Goal: Task Accomplishment & Management: Manage account settings

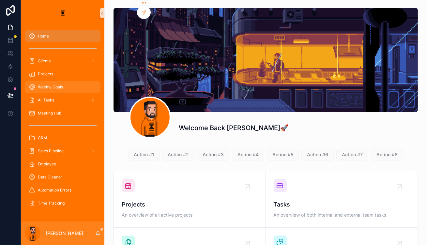
click at [56, 82] on div "Weekly Goals" at bounding box center [63, 87] width 68 height 10
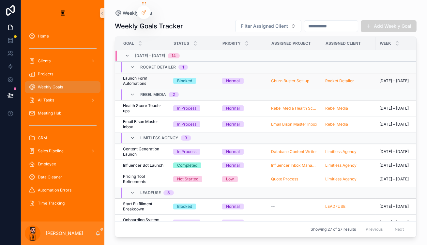
click at [199, 78] on div "Blocked" at bounding box center [193, 81] width 41 height 6
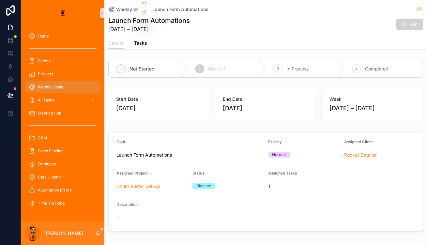
click at [355, 69] on div "Not Started 2 Blocked 3 In Process 4 Completed" at bounding box center [265, 69] width 315 height 18
click at [355, 64] on div "4" at bounding box center [356, 68] width 9 height 9
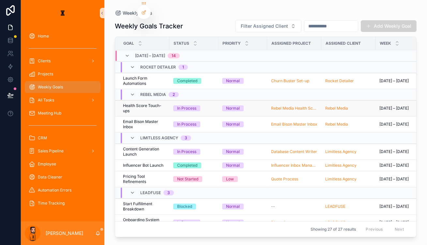
click at [136, 103] on span "Health Score Touch-ups" at bounding box center [144, 108] width 42 height 10
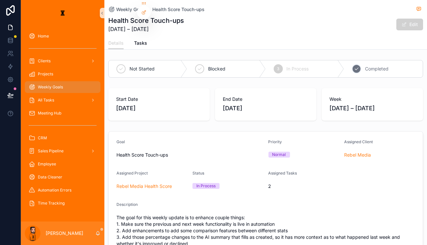
click at [365, 66] on span "Completed" at bounding box center [377, 69] width 24 height 7
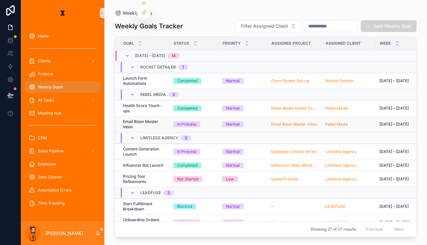
click at [130, 119] on span "Email Bison Master Inbox" at bounding box center [144, 124] width 42 height 10
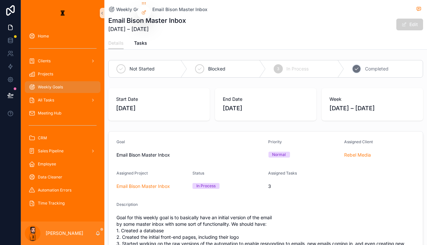
click at [365, 66] on span "Completed" at bounding box center [377, 69] width 24 height 7
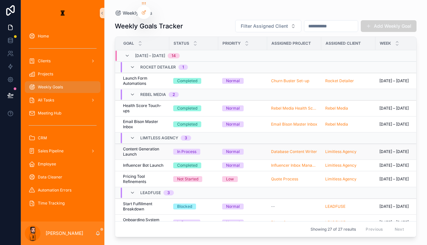
click at [127, 147] on span "Content Generation Launch" at bounding box center [144, 152] width 42 height 10
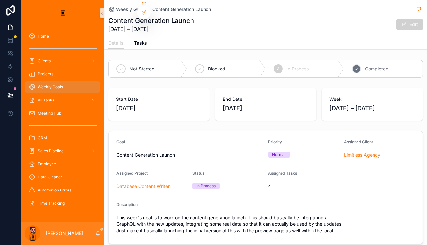
click at [356, 60] on div "4 Completed" at bounding box center [383, 68] width 79 height 17
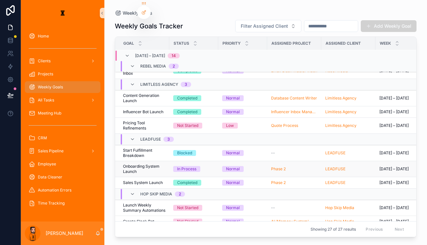
scroll to position [53, 0]
click at [145, 148] on span "Start Fulfillment Breakdown" at bounding box center [144, 153] width 42 height 10
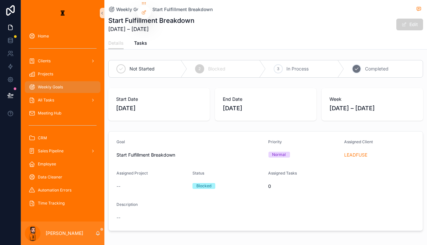
click at [370, 66] on span "Completed" at bounding box center [377, 69] width 24 height 7
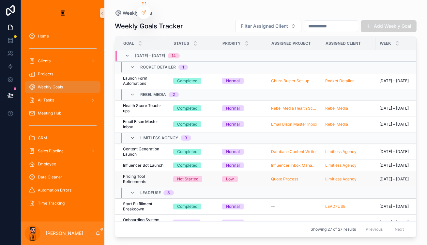
click at [135, 174] on span "Pricing Tool Refinements" at bounding box center [144, 179] width 42 height 10
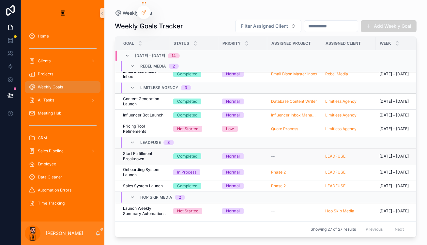
scroll to position [52, 0]
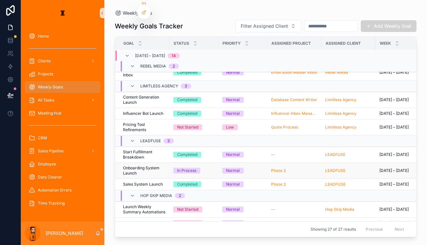
click at [136, 166] on span "Onboarding System Launch" at bounding box center [144, 171] width 42 height 10
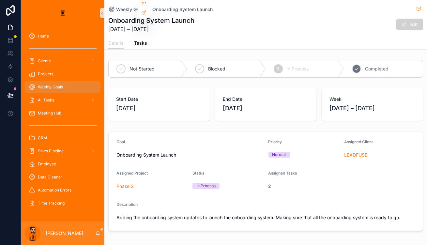
click at [367, 66] on span "Completed" at bounding box center [377, 69] width 24 height 7
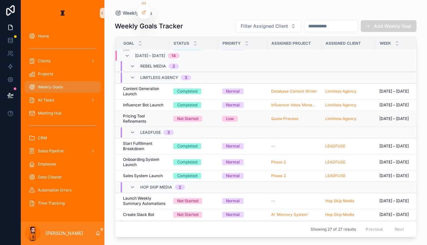
scroll to position [66, 0]
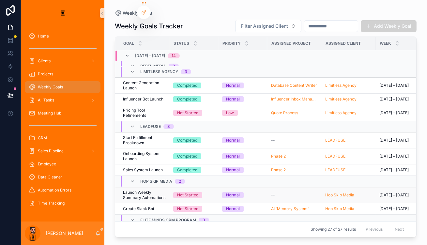
click at [140, 190] on span "Launch Weekly Summary Automations" at bounding box center [144, 195] width 42 height 10
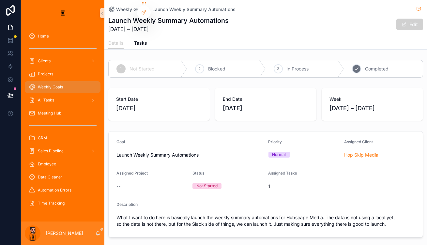
click at [344, 63] on div "4 Completed" at bounding box center [383, 68] width 79 height 17
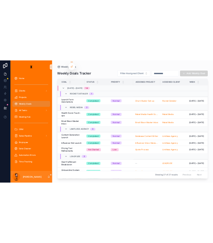
scroll to position [66, 0]
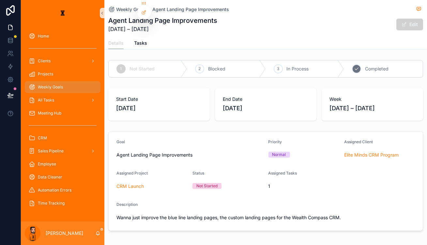
click at [347, 64] on div "4 Completed" at bounding box center [383, 68] width 79 height 17
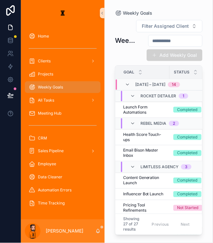
click at [115, 46] on div "Weekly Goals Tracker Filter Assigned Client Add Weekly Goal" at bounding box center [158, 41] width 87 height 42
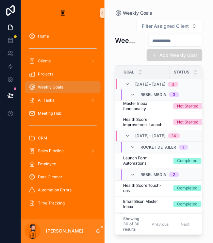
scroll to position [20, 0]
click at [48, 68] on div "Projects" at bounding box center [63, 74] width 84 height 13
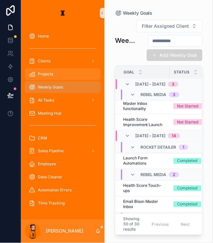
click at [48, 69] on div "Projects" at bounding box center [63, 74] width 68 height 10
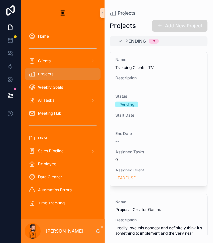
click at [177, 26] on button "Add New Project" at bounding box center [179, 26] width 55 height 12
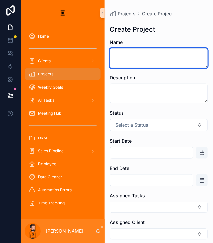
click at [145, 51] on textarea "scrollable content" at bounding box center [159, 58] width 98 height 20
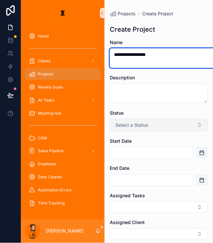
type textarea "**********"
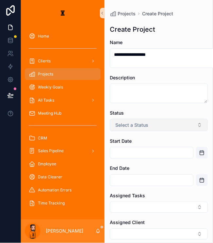
click at [127, 122] on span "Select a Status" at bounding box center [131, 125] width 33 height 7
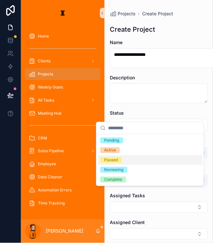
click at [126, 155] on div "Paused" at bounding box center [150, 160] width 105 height 10
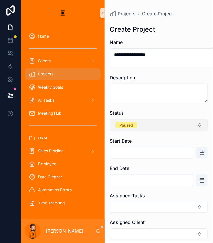
click at [139, 119] on button "Paused" at bounding box center [159, 125] width 98 height 12
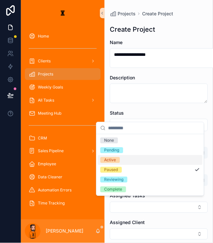
click at [127, 155] on div "Active" at bounding box center [150, 160] width 105 height 10
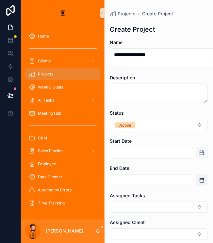
click at [196, 147] on button "Open calendar" at bounding box center [202, 153] width 12 height 12
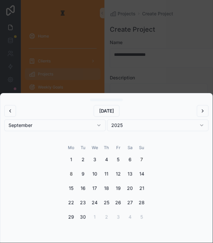
click at [74, 180] on button "8" at bounding box center [71, 174] width 12 height 12
type input "**********"
click at [156, 76] on div "scrollable content" at bounding box center [106, 121] width 213 height 243
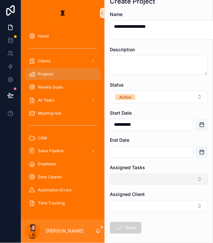
click at [148, 174] on button "Select Button" at bounding box center [159, 179] width 98 height 11
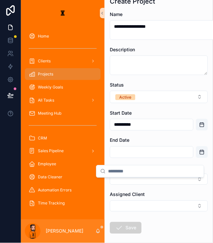
click at [156, 165] on div "Assigned Tasks" at bounding box center [159, 168] width 98 height 7
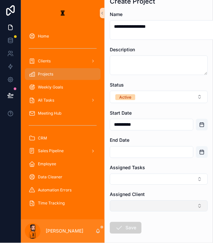
click at [139, 200] on button "Select Button" at bounding box center [159, 205] width 98 height 11
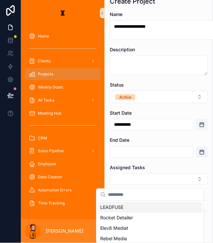
click at [132, 203] on div "LEADFUSE" at bounding box center [150, 207] width 105 height 10
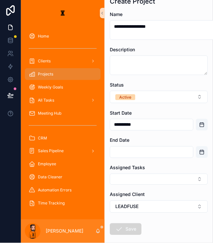
click at [119, 223] on button "Save" at bounding box center [126, 229] width 32 height 12
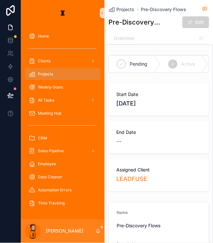
click at [59, 69] on div "Projects" at bounding box center [63, 74] width 68 height 10
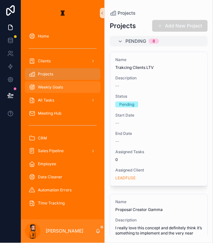
click at [64, 82] on div "Weekly Goals" at bounding box center [63, 87] width 68 height 10
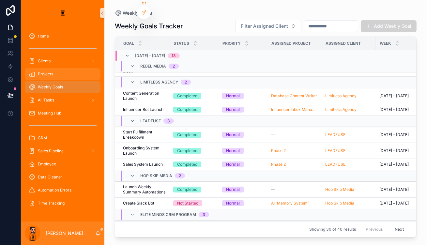
scroll to position [272, 0]
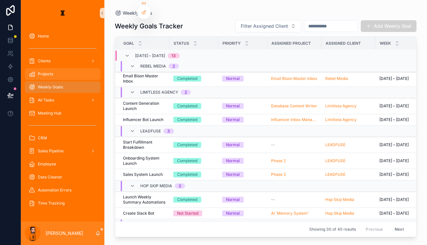
click at [46, 71] on span "Projects" at bounding box center [45, 73] width 15 height 5
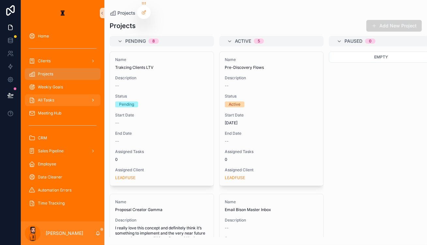
click at [41, 98] on span "All Tasks" at bounding box center [46, 100] width 16 height 5
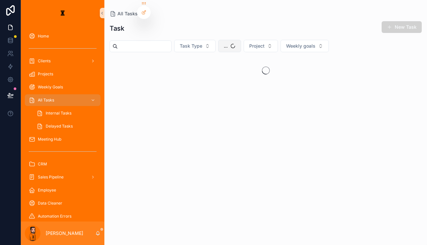
click at [224, 43] on span "..." at bounding box center [226, 46] width 4 height 7
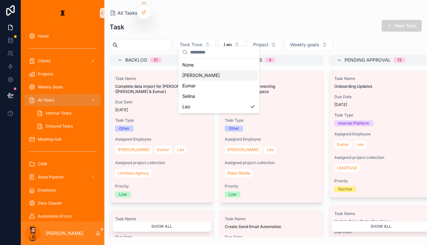
click at [206, 74] on div "[PERSON_NAME]" at bounding box center [219, 75] width 78 height 10
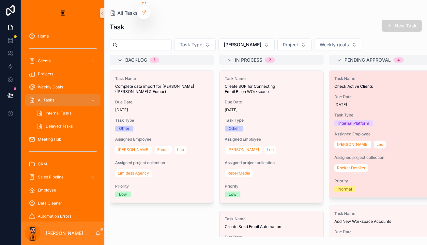
click at [354, 94] on div "Due Date 2 days ago" at bounding box center [381, 100] width 93 height 13
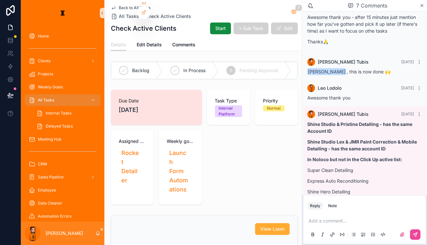
scroll to position [131, 0]
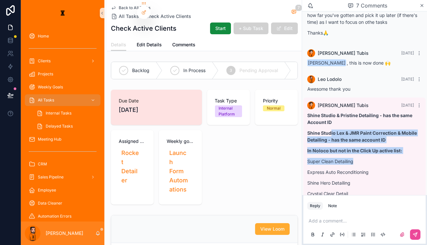
drag, startPoint x: 343, startPoint y: 102, endPoint x: 406, endPoint y: 121, distance: 65.9
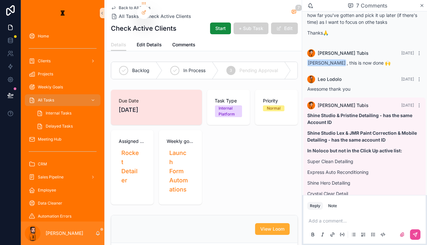
click at [384, 148] on strong "In Noloco but not in the Click Up active list:" at bounding box center [355, 151] width 95 height 6
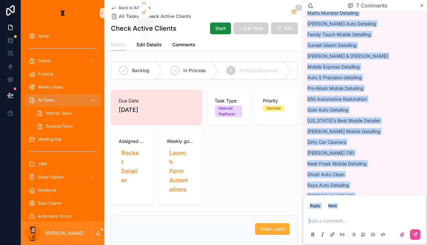
scroll to position [980, 0]
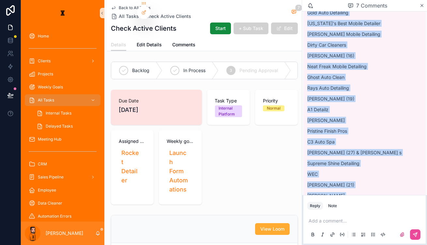
drag, startPoint x: 322, startPoint y: 124, endPoint x: 387, endPoint y: 176, distance: 83.9
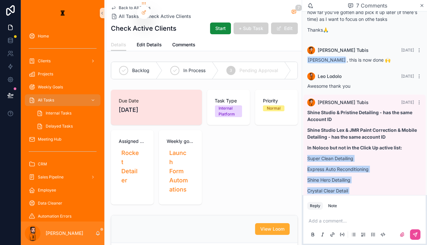
scroll to position [133, 0]
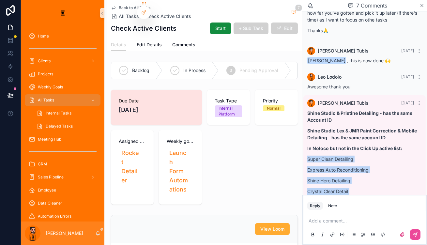
click at [337, 156] on p "Super Clean Detailing" at bounding box center [365, 159] width 115 height 7
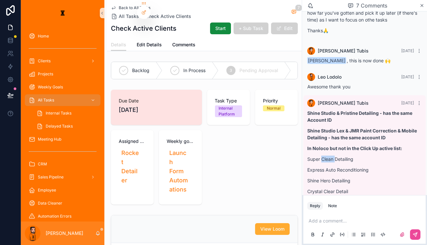
click at [337, 156] on p "Super Clean Detailing" at bounding box center [365, 159] width 115 height 7
click at [348, 166] on p "Express Auto Reconditioning" at bounding box center [365, 169] width 115 height 7
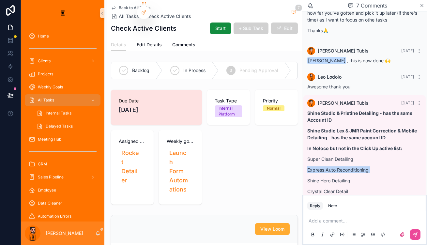
copy p "Express Auto Reconditioning"
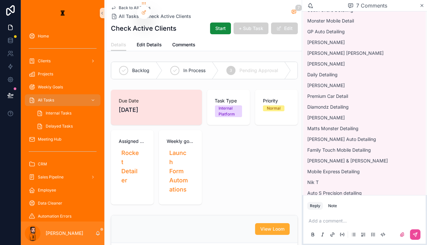
scroll to position [497, 0]
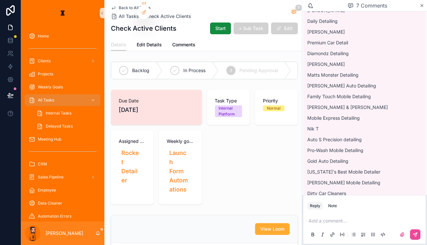
click at [341, 212] on p "Neat Freak Mobile Detailing" at bounding box center [365, 215] width 115 height 7
copy p "Neat Freak Mobile Detailing"
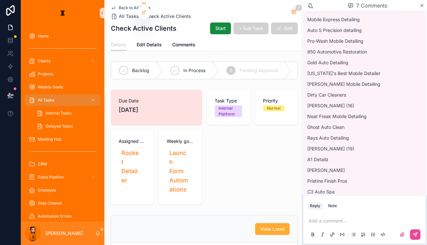
scroll to position [980, 0]
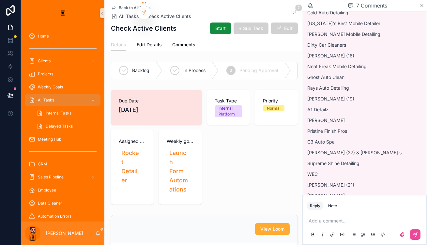
copy p "Grimebusters Auto Detail"
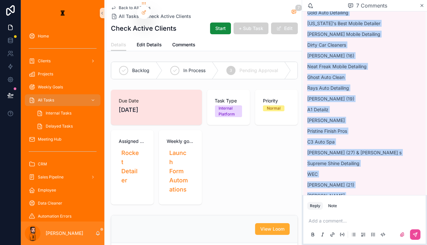
drag, startPoint x: 323, startPoint y: 92, endPoint x: 374, endPoint y: 175, distance: 97.3
click at [338, 203] on p "Cruz (catalino)" at bounding box center [365, 206] width 115 height 7
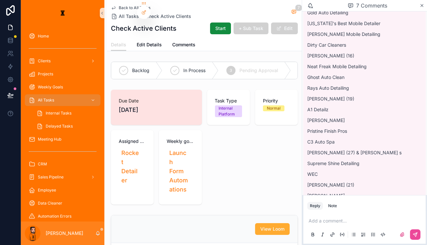
click at [337, 203] on p "Cruz (catalino)" at bounding box center [365, 206] width 115 height 7
copy p "Cruz (catalino)"
click at [344, 218] on p "scrollable content" at bounding box center [366, 221] width 115 height 7
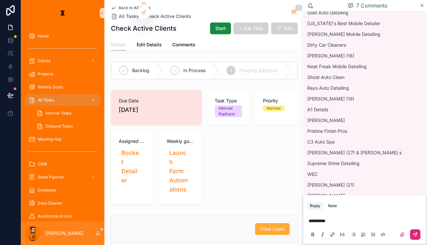
click at [415, 232] on icon "scrollable content" at bounding box center [415, 234] width 5 height 5
click at [312, 67] on span "Complete" at bounding box center [322, 70] width 21 height 7
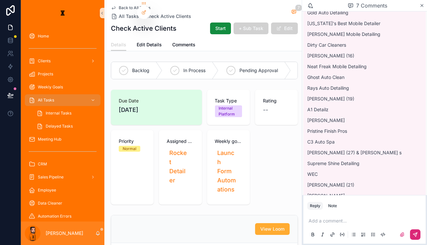
click at [119, 5] on span "Back to All Tasks" at bounding box center [135, 7] width 32 height 5
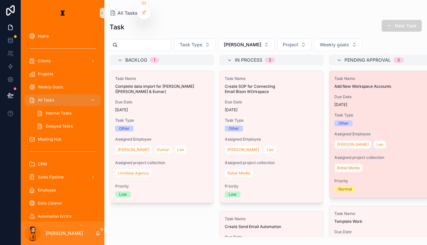
click at [335, 120] on div "Other" at bounding box center [381, 123] width 93 height 6
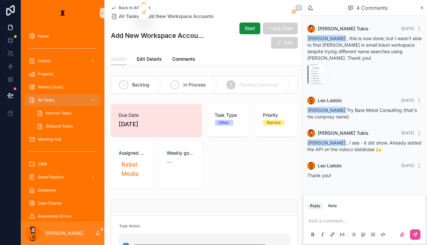
scroll to position [30, 0]
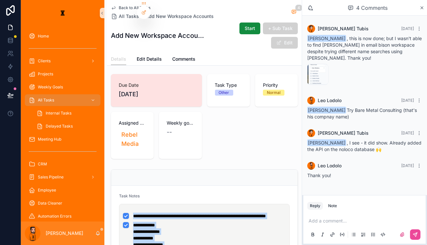
drag, startPoint x: 213, startPoint y: 214, endPoint x: 106, endPoint y: 167, distance: 116.0
click at [121, 206] on div "**********" at bounding box center [204, 243] width 166 height 74
copy ul "**********"
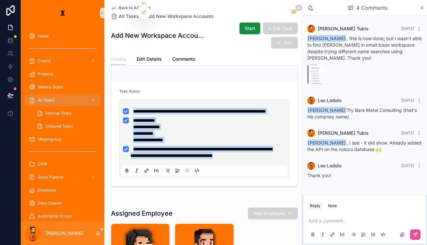
scroll to position [0, 0]
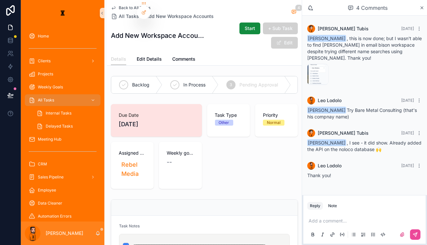
click at [312, 82] on span "Complete" at bounding box center [322, 85] width 21 height 7
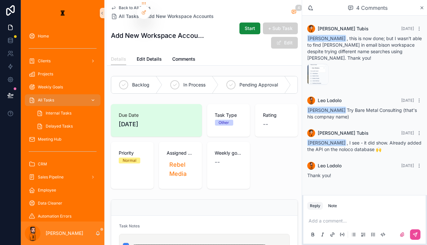
click at [59, 95] on div "All Tasks" at bounding box center [63, 100] width 68 height 10
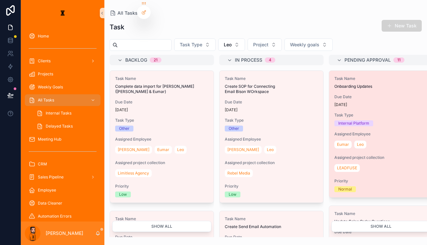
click at [336, 120] on div "Internal Platform" at bounding box center [381, 123] width 93 height 6
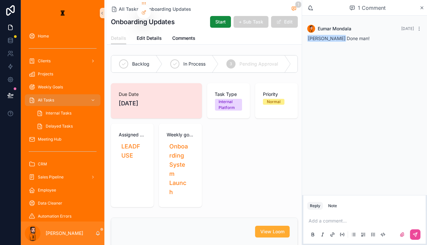
click at [291, 63] on div "4 Complete" at bounding box center [318, 63] width 55 height 17
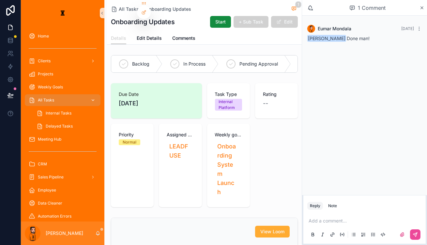
click at [56, 95] on div "All Tasks" at bounding box center [63, 100] width 68 height 10
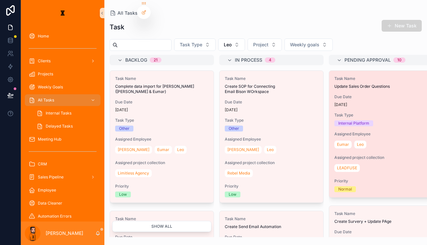
click at [343, 113] on span "Task Type" at bounding box center [381, 115] width 93 height 5
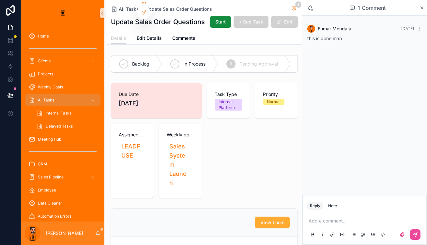
click at [291, 55] on div "4 Complete" at bounding box center [318, 63] width 55 height 17
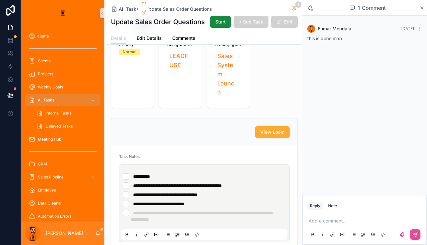
scroll to position [92, 0]
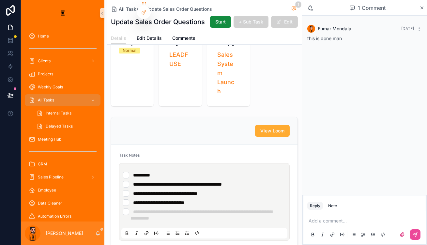
click at [350, 219] on p "scrollable content" at bounding box center [366, 221] width 115 height 7
click at [418, 229] on button "scrollable content" at bounding box center [415, 234] width 10 height 10
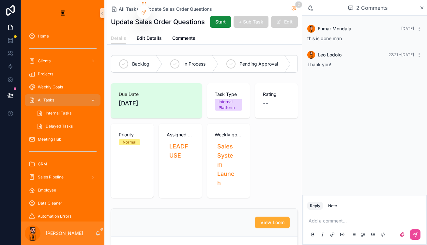
click at [52, 95] on div "All Tasks" at bounding box center [63, 100] width 68 height 10
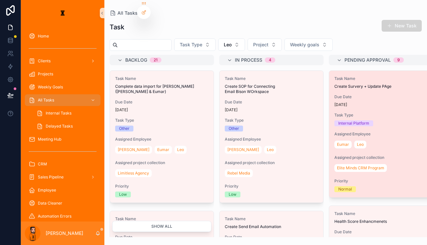
click at [335, 94] on div "Due Date Yesterday" at bounding box center [381, 100] width 93 height 13
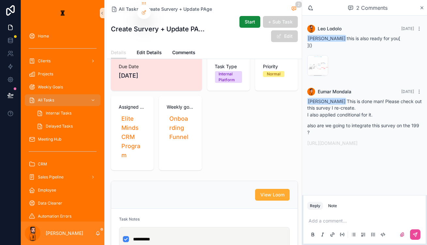
scroll to position [42, 0]
click at [336, 219] on p "scrollable content" at bounding box center [366, 221] width 115 height 7
click at [417, 234] on icon "scrollable content" at bounding box center [416, 235] width 4 height 4
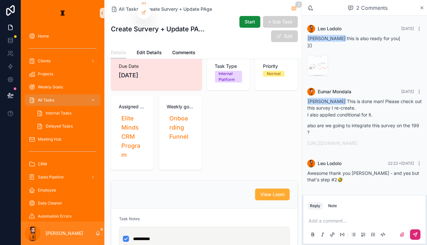
scroll to position [0, 0]
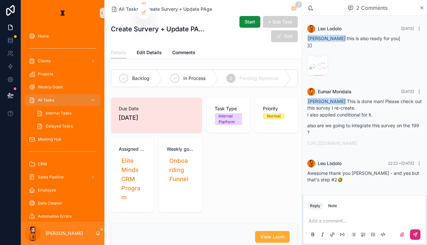
click at [291, 70] on div "4 Complete" at bounding box center [318, 78] width 55 height 17
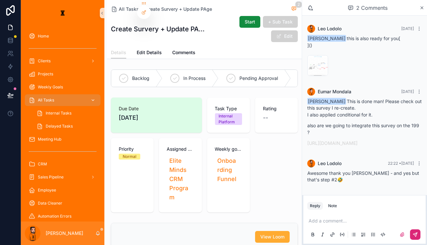
click at [55, 95] on div "All Tasks" at bounding box center [63, 100] width 68 height 10
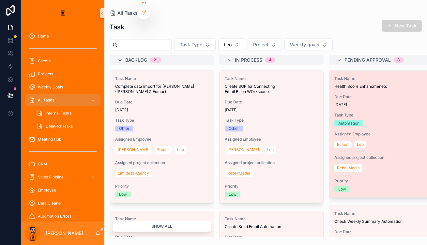
click at [353, 113] on span "Task Type" at bounding box center [381, 115] width 93 height 5
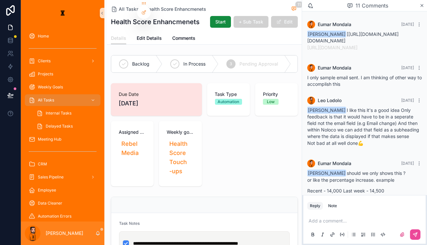
scroll to position [413, 0]
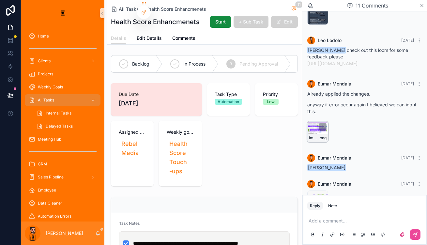
click at [327, 121] on div "image .png" at bounding box center [318, 131] width 21 height 21
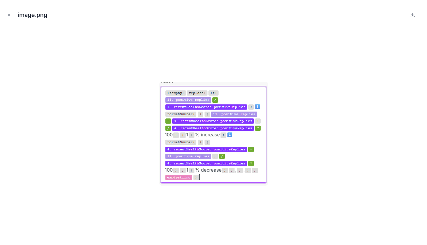
click at [327, 108] on div at bounding box center [213, 133] width 417 height 213
click at [9, 14] on icon "Close modal" at bounding box center [9, 15] width 5 height 5
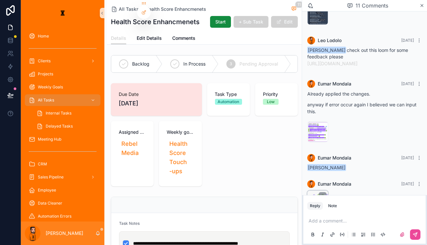
click at [325, 203] on div "image .png" at bounding box center [318, 207] width 20 height 8
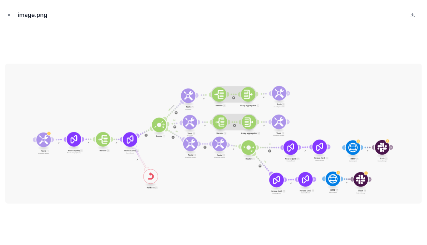
click at [5, 13] on button "Close modal" at bounding box center [8, 14] width 7 height 7
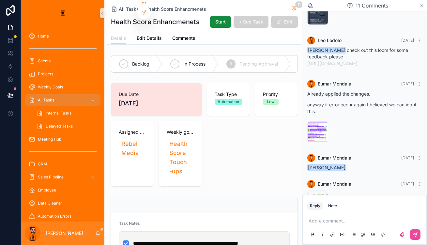
click at [343, 218] on p "scrollable content" at bounding box center [366, 221] width 115 height 7
click at [417, 233] on icon "scrollable content" at bounding box center [416, 234] width 2 height 2
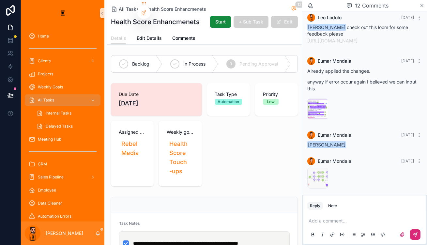
click at [38, 98] on span "All Tasks" at bounding box center [46, 100] width 16 height 5
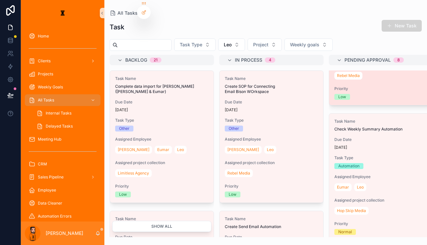
scroll to position [95, 0]
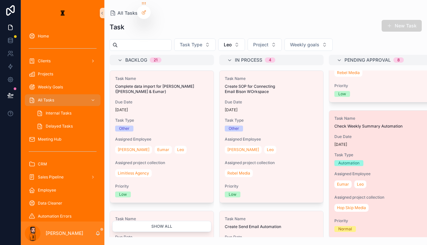
click at [342, 152] on span "Task Type" at bounding box center [381, 154] width 93 height 5
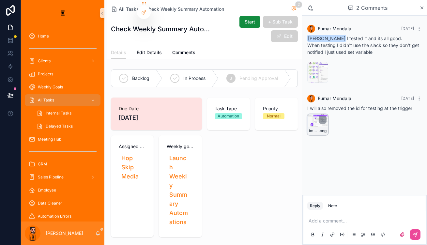
click at [325, 114] on div "image .png" at bounding box center [318, 124] width 21 height 21
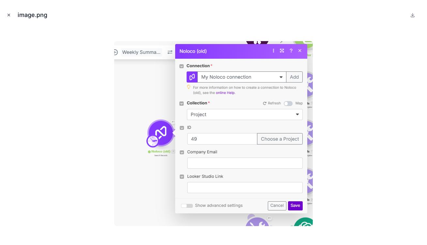
click at [7, 13] on icon "Close modal" at bounding box center [9, 15] width 5 height 5
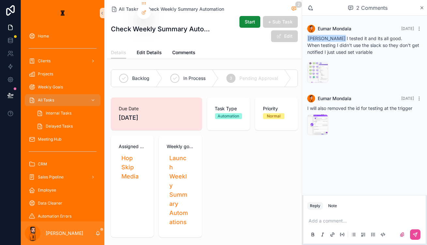
click at [328, 223] on div "Add a comment..." at bounding box center [365, 227] width 115 height 27
click at [331, 221] on div "Add a comment..." at bounding box center [365, 227] width 115 height 27
click at [336, 218] on p "scrollable content" at bounding box center [366, 221] width 115 height 7
click at [418, 230] on button "scrollable content" at bounding box center [415, 234] width 10 height 10
click at [54, 82] on div "Weekly Goals" at bounding box center [63, 87] width 84 height 13
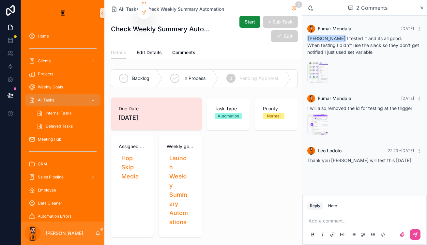
click at [55, 94] on link "All Tasks" at bounding box center [63, 100] width 76 height 12
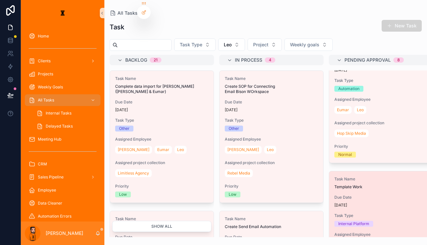
scroll to position [215, 0]
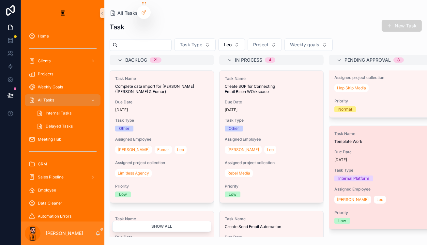
click at [347, 218] on div "Low" at bounding box center [381, 221] width 93 height 6
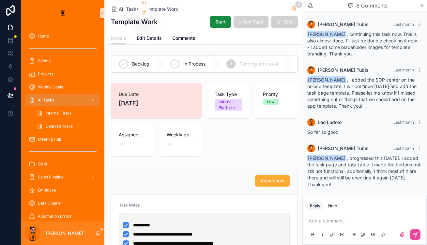
scroll to position [151, 0]
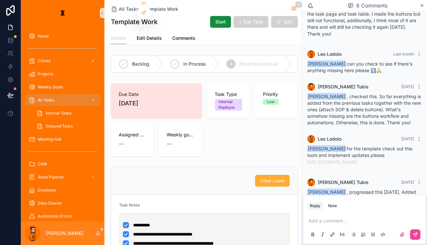
click at [291, 60] on div "4 Complete" at bounding box center [318, 63] width 55 height 17
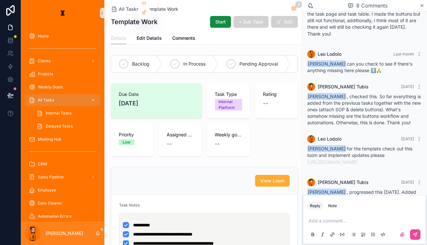
click at [64, 95] on div "All Tasks" at bounding box center [63, 100] width 68 height 10
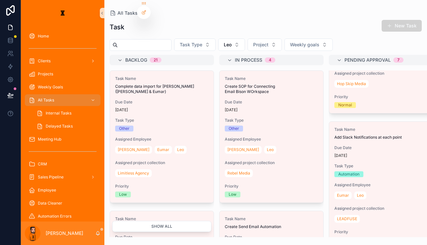
scroll to position [220, 0]
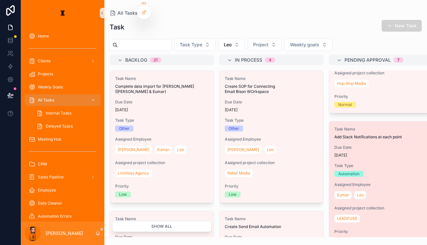
click at [346, 163] on span "Task Type" at bounding box center [381, 165] width 93 height 5
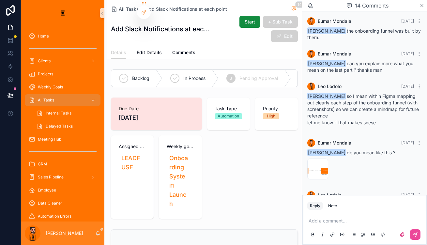
scroll to position [525, 0]
click at [356, 218] on p "scrollable content" at bounding box center [366, 221] width 115 height 7
click at [418, 232] on icon "scrollable content" at bounding box center [415, 234] width 5 height 5
click at [291, 70] on div "4 Complete" at bounding box center [318, 78] width 55 height 17
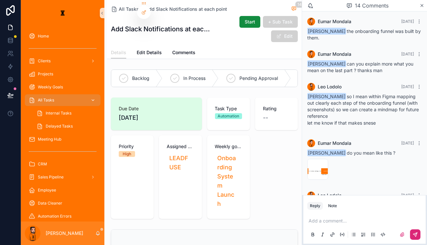
click at [55, 95] on div "All Tasks" at bounding box center [63, 100] width 68 height 10
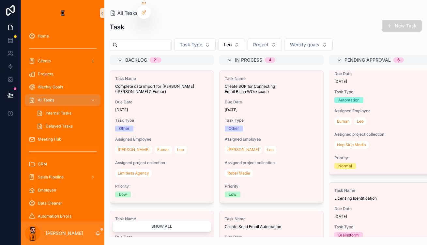
scroll to position [161, 0]
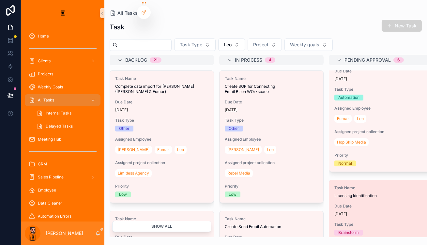
click at [348, 180] on div "Task Name Licensing Identification Due Date 3 days ago Task Type Brainstorm Ass…" at bounding box center [381, 243] width 104 height 127
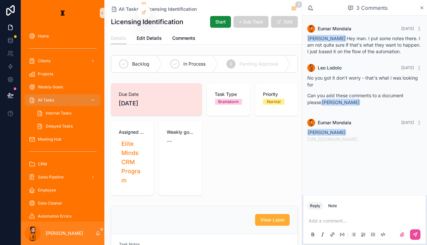
click at [312, 61] on span "Complete" at bounding box center [322, 64] width 21 height 7
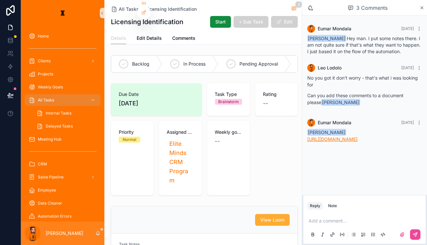
click at [336, 136] on link "https://docs.google.com/document/d/1pyVre63uEoQkixqI4iQ5Oxscj37Z3YQJlRHkx1Jh5po…" at bounding box center [333, 139] width 50 height 6
click at [61, 95] on div "All Tasks" at bounding box center [63, 100] width 68 height 10
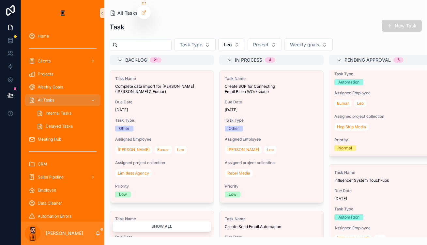
scroll to position [177, 0]
click at [344, 206] on span "Task Type" at bounding box center [381, 208] width 93 height 5
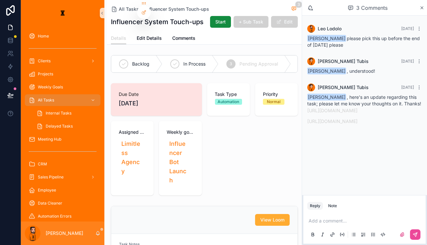
click at [291, 61] on div "4 Complete" at bounding box center [318, 63] width 55 height 17
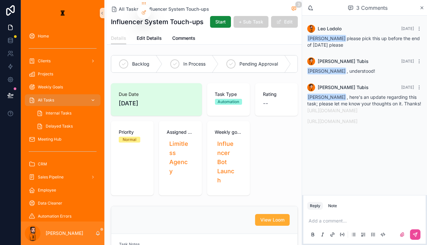
click at [45, 98] on span "All Tasks" at bounding box center [46, 100] width 16 height 5
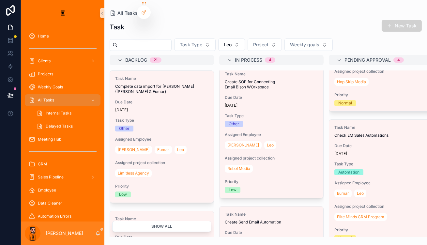
scroll to position [221, 0]
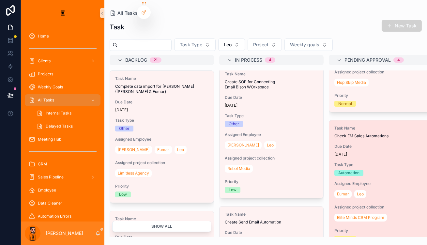
click at [344, 127] on div "Task Name Check EM Sales Automations Due Date 5 days ago Task Type Automation A…" at bounding box center [381, 183] width 104 height 127
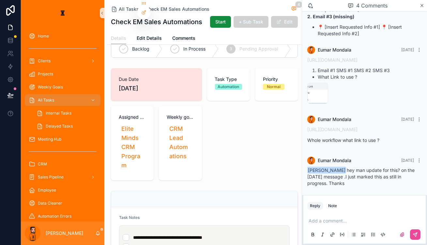
scroll to position [11, 0]
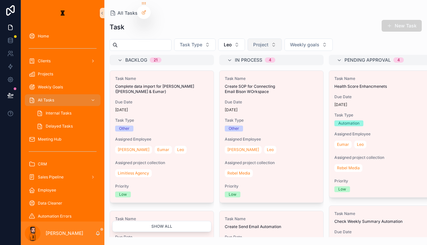
click at [248, 39] on button "Project" at bounding box center [265, 45] width 34 height 12
click at [225, 39] on button "Leo" at bounding box center [231, 45] width 27 height 12
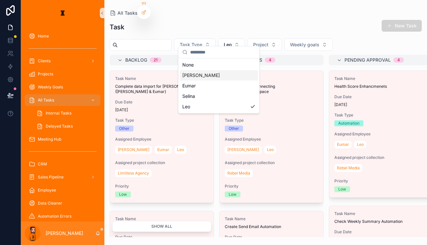
click at [209, 74] on div "[PERSON_NAME]" at bounding box center [219, 75] width 78 height 10
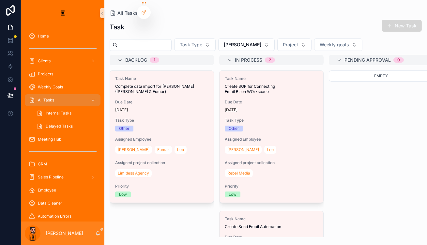
click at [402, 23] on button "New Task" at bounding box center [402, 26] width 40 height 12
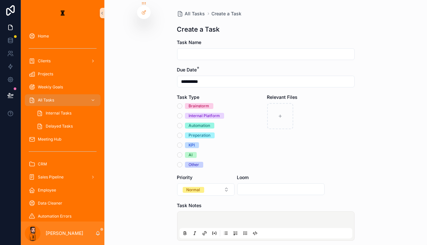
click at [256, 51] on input "scrollable content" at bounding box center [266, 54] width 177 height 9
type input "**********"
click at [225, 212] on div "scrollable content" at bounding box center [266, 226] width 178 height 29
click at [223, 218] on p "scrollable content" at bounding box center [267, 221] width 173 height 7
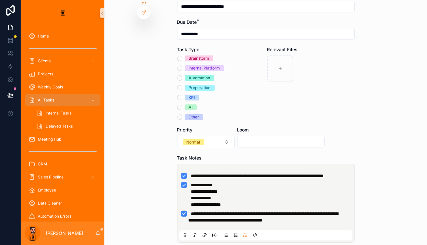
scroll to position [48, 0]
click at [184, 172] on li "**********" at bounding box center [266, 175] width 170 height 7
click at [186, 181] on li "**********" at bounding box center [266, 194] width 170 height 26
click at [186, 183] on ul "**********" at bounding box center [267, 197] width 173 height 51
click at [185, 210] on li "**********" at bounding box center [266, 216] width 170 height 13
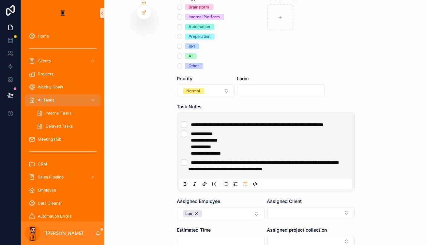
scroll to position [101, 0]
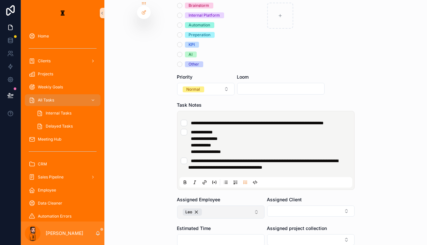
click at [230, 206] on button "Leo" at bounding box center [220, 212] width 87 height 13
type input "**"
click at [209, 208] on div "[PERSON_NAME]" at bounding box center [218, 206] width 78 height 10
click at [267, 206] on button "Select Button" at bounding box center [310, 211] width 87 height 11
type input "****"
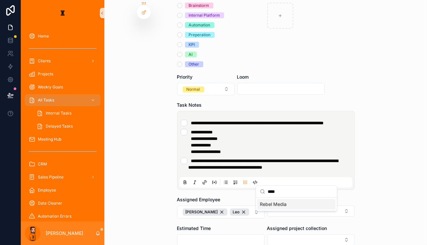
click at [275, 201] on span "Rebel Media" at bounding box center [273, 204] width 27 height 7
click at [233, 236] on input "scrollable content" at bounding box center [221, 240] width 87 height 9
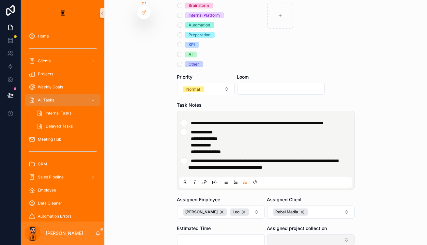
click at [280, 234] on button "Select Button" at bounding box center [310, 239] width 87 height 11
click at [361, 205] on div "**********" at bounding box center [265, 122] width 323 height 245
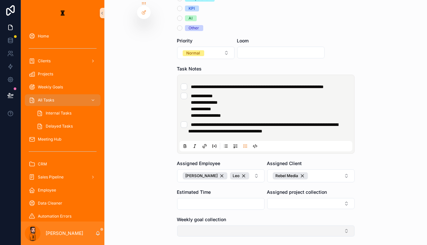
scroll to position [137, 0]
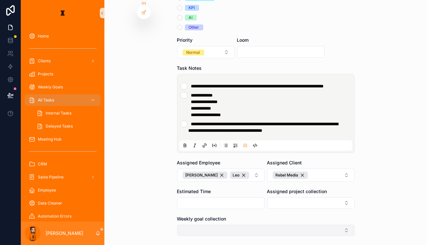
click at [235, 225] on button "Select Button" at bounding box center [266, 230] width 178 height 11
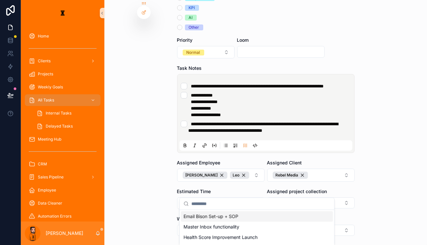
click at [278, 222] on div "Master Inbox functionality" at bounding box center [257, 227] width 152 height 10
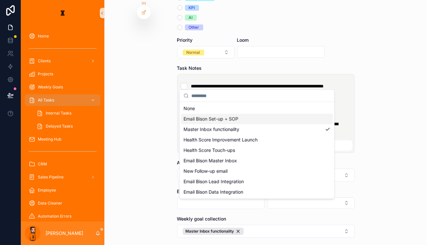
click at [236, 116] on div "Email Bison Set-up + SOP" at bounding box center [257, 119] width 152 height 10
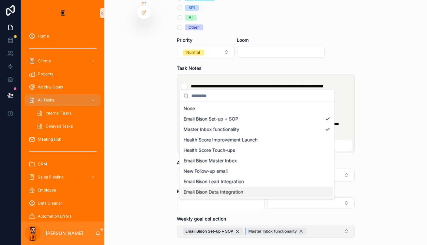
click at [290, 228] on div "Master Inbox functionality" at bounding box center [276, 231] width 61 height 7
click at [268, 208] on div "**********" at bounding box center [224, 122] width 406 height 245
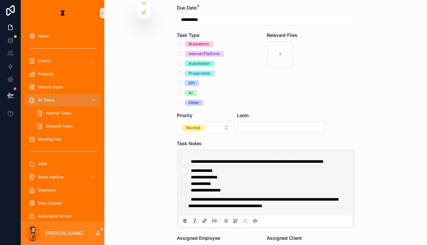
scroll to position [59, 0]
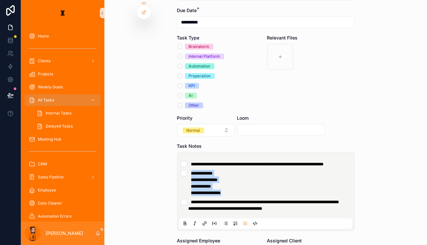
drag, startPoint x: 231, startPoint y: 167, endPoint x: 192, endPoint y: 150, distance: 42.5
click at [192, 170] on li "**********" at bounding box center [266, 183] width 170 height 26
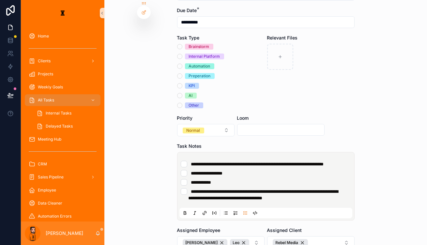
click at [188, 188] on li "**********" at bounding box center [266, 194] width 170 height 13
click at [184, 188] on li "**********" at bounding box center [266, 194] width 170 height 13
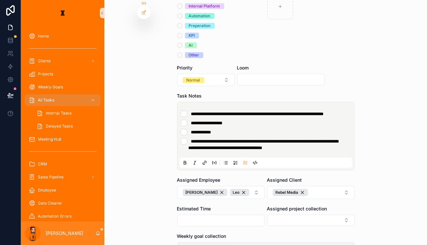
scroll to position [109, 0]
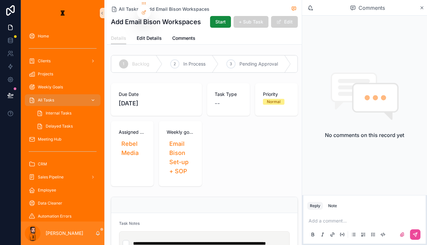
click at [52, 95] on div "All Tasks" at bounding box center [63, 100] width 68 height 10
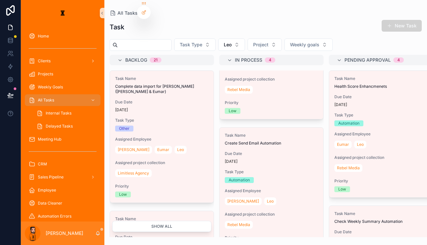
scroll to position [84, 0]
click at [224, 41] on span "Leo" at bounding box center [228, 44] width 8 height 7
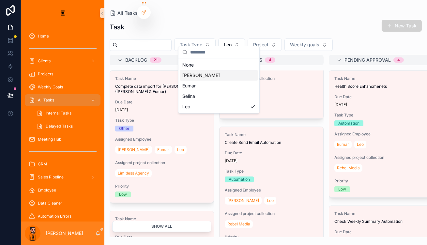
click at [210, 70] on div "[PERSON_NAME]" at bounding box center [219, 75] width 78 height 10
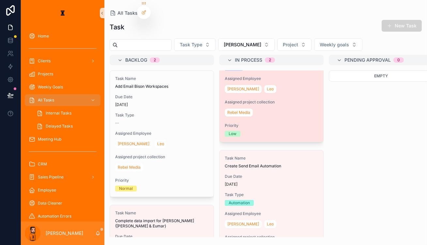
scroll to position [61, 0]
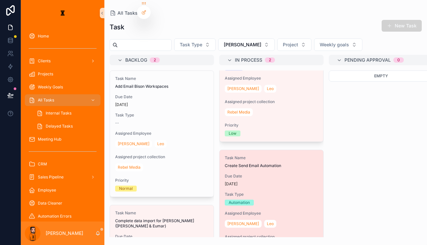
click at [246, 192] on span "Task Type" at bounding box center [271, 194] width 93 height 5
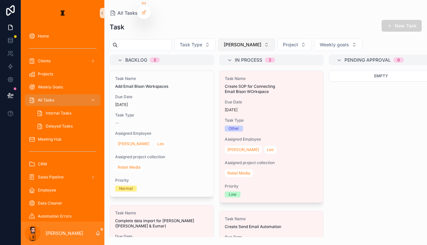
click at [230, 39] on button "[PERSON_NAME]" at bounding box center [246, 45] width 56 height 12
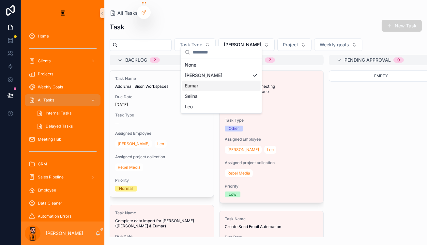
click at [216, 81] on div "Eumar" at bounding box center [221, 86] width 78 height 10
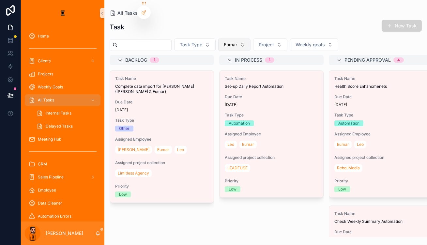
click at [218, 39] on button "Eumar" at bounding box center [234, 45] width 32 height 12
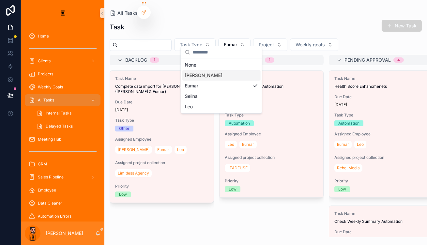
click at [214, 71] on div "[PERSON_NAME]" at bounding box center [221, 75] width 78 height 10
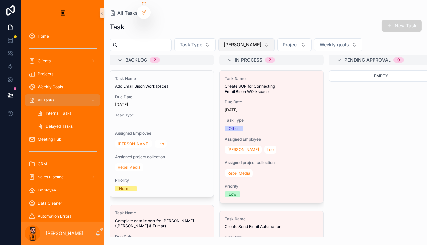
click at [225, 39] on button "[PERSON_NAME]" at bounding box center [246, 45] width 56 height 12
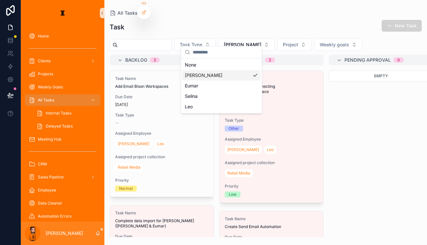
click at [212, 75] on div "[PERSON_NAME]" at bounding box center [221, 75] width 78 height 10
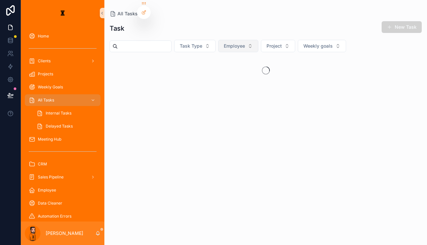
click at [224, 43] on span "Employee" at bounding box center [234, 46] width 21 height 7
click at [205, 72] on div "Eumar" at bounding box center [225, 77] width 78 height 10
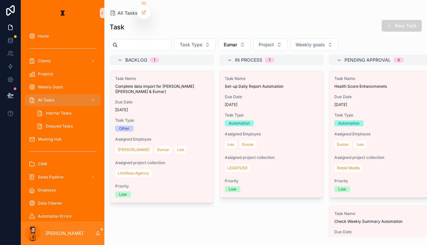
click at [235, 20] on div "Task New Task" at bounding box center [266, 27] width 312 height 15
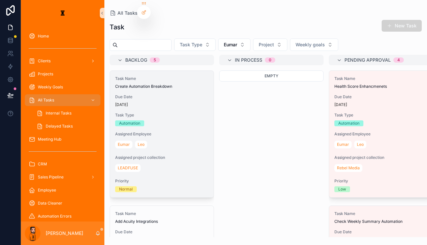
click at [138, 113] on span "Task Type" at bounding box center [161, 115] width 93 height 5
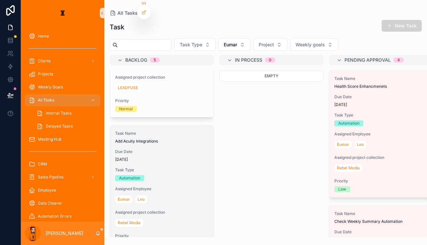
scroll to position [89, 0]
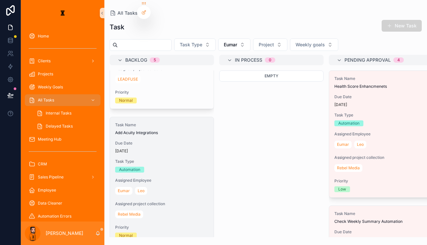
click at [158, 186] on div "Eumar Leo" at bounding box center [161, 191] width 93 height 10
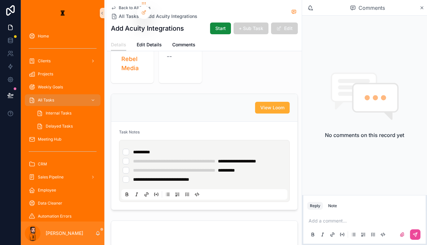
scroll to position [89, 0]
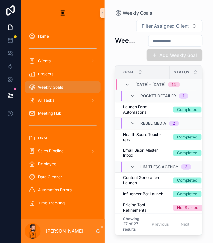
click at [87, 10] on link "scrollable content" at bounding box center [63, 13] width 76 height 10
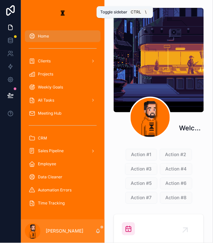
click at [100, 11] on icon "scrollable content" at bounding box center [102, 13] width 5 height 5
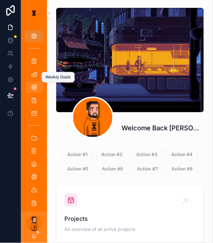
click at [30, 82] on div "Weekly Goals" at bounding box center [34, 87] width 10 height 10
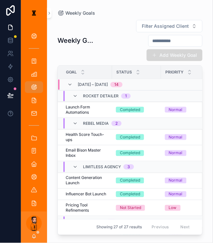
click at [186, 49] on button "Add Weekly Goal" at bounding box center [175, 55] width 56 height 12
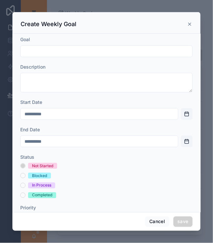
click at [58, 50] on input "scrollable content" at bounding box center [107, 51] width 172 height 9
click at [103, 47] on input "scrollable content" at bounding box center [107, 51] width 172 height 9
click at [144, 39] on div "Goal" at bounding box center [106, 46] width 172 height 21
click at [106, 48] on input "scrollable content" at bounding box center [107, 51] width 172 height 9
type input "**********"
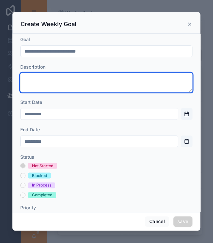
click at [98, 73] on textarea "scrollable content" at bounding box center [106, 83] width 172 height 20
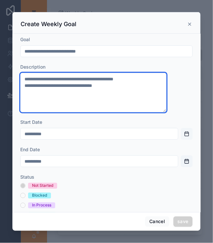
type textarea "**********"
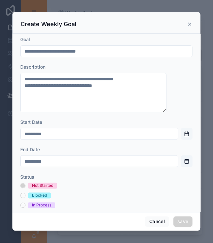
click at [181, 128] on button "Open calendar" at bounding box center [187, 134] width 12 height 12
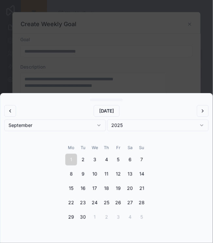
click at [78, 89] on div "scrollable content" at bounding box center [106, 121] width 213 height 243
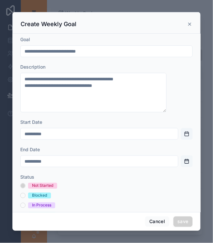
click at [181, 155] on button "Open calendar" at bounding box center [187, 161] width 12 height 12
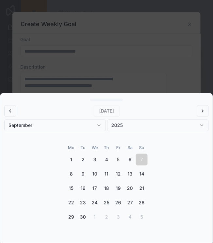
click at [117, 166] on button "5" at bounding box center [118, 160] width 12 height 12
click at [116, 180] on button "12" at bounding box center [118, 174] width 12 height 12
type input "**********"
click at [100, 99] on div "scrollable content" at bounding box center [106, 121] width 213 height 243
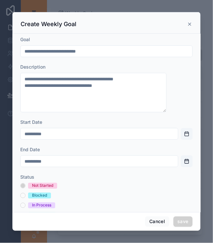
click at [79, 129] on input "**********" at bounding box center [99, 133] width 157 height 9
click at [181, 128] on button "Open calendar" at bounding box center [187, 134] width 12 height 12
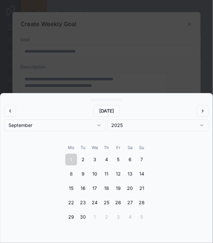
click at [76, 180] on button "8" at bounding box center [71, 174] width 12 height 12
type input "**********"
click at [100, 91] on div "scrollable content" at bounding box center [106, 121] width 213 height 243
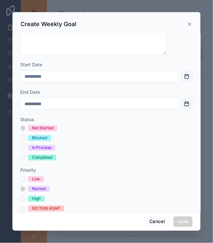
scroll to position [84, 0]
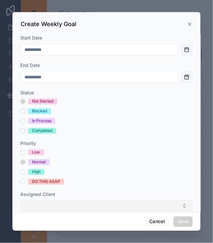
click at [67, 200] on button "Select Button" at bounding box center [106, 205] width 172 height 11
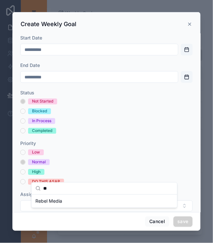
type input "**"
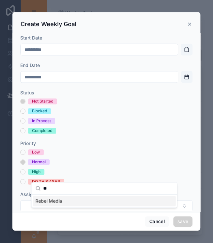
click at [58, 201] on div "Rebel Media" at bounding box center [104, 201] width 143 height 10
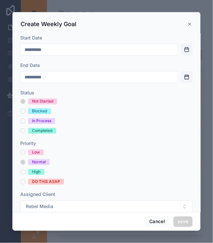
click at [68, 229] on button "Select Button" at bounding box center [106, 234] width 172 height 11
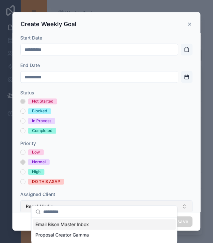
scroll to position [85, 0]
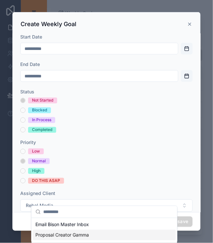
click at [65, 228] on button "Select Button" at bounding box center [106, 233] width 172 height 11
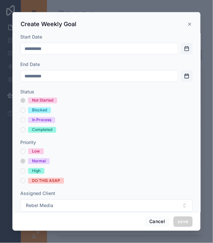
click at [65, 228] on button "Select Button" at bounding box center [106, 233] width 172 height 11
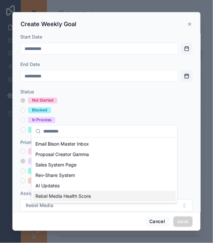
click at [66, 193] on span "Rebel Media Health Score" at bounding box center [62, 196] width 55 height 7
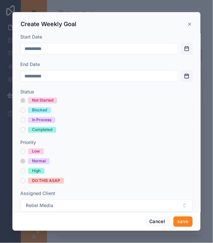
click at [173, 220] on button "save" at bounding box center [182, 221] width 19 height 10
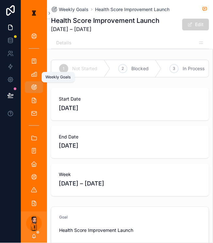
click at [32, 84] on icon "scrollable content" at bounding box center [34, 87] width 7 height 7
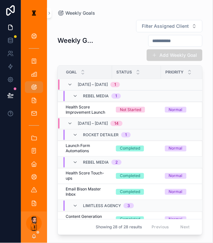
click at [89, 82] on span "[DATE] – [DATE]" at bounding box center [93, 84] width 30 height 5
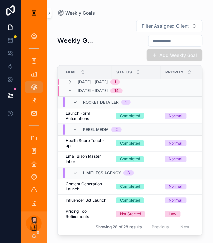
click at [89, 79] on span "[DATE] – [DATE]" at bounding box center [93, 81] width 30 height 5
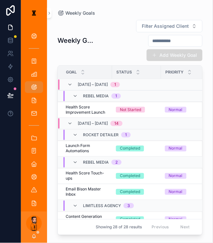
click at [173, 51] on button "Add Weekly Goal" at bounding box center [175, 55] width 56 height 12
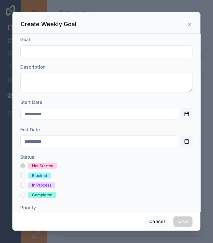
click at [80, 47] on input "scrollable content" at bounding box center [107, 51] width 172 height 9
type input "*"
type input "**********"
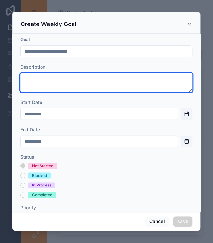
click at [59, 75] on textarea "scrollable content" at bounding box center [106, 83] width 172 height 20
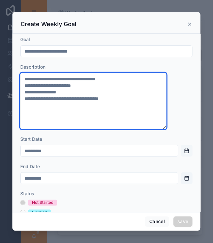
type textarea "**********"
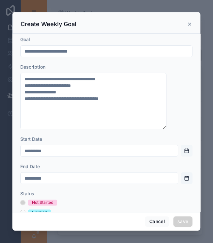
click at [181, 145] on button "Open calendar" at bounding box center [187, 151] width 12 height 12
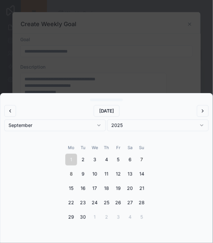
click at [76, 177] on button "8" at bounding box center [71, 174] width 12 height 12
type input "**********"
click at [111, 79] on div "scrollable content" at bounding box center [106, 121] width 213 height 243
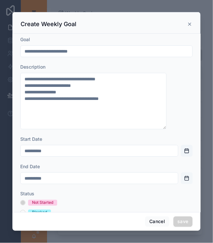
click at [181, 172] on button "Open calendar" at bounding box center [187, 178] width 12 height 12
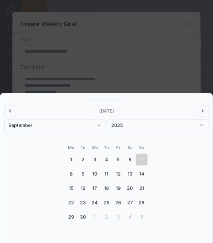
click at [117, 180] on button "12" at bounding box center [118, 174] width 12 height 12
type input "**********"
click at [103, 68] on div "scrollable content" at bounding box center [106, 121] width 213 height 243
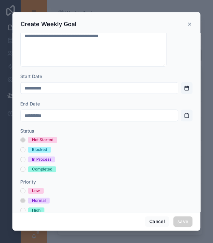
scroll to position [101, 0]
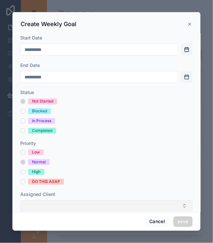
click at [78, 200] on button "Select Button" at bounding box center [106, 205] width 172 height 11
type input "**"
click at [61, 202] on div "Rebel Media" at bounding box center [104, 201] width 143 height 10
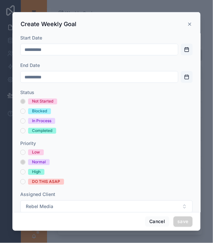
click at [70, 219] on div "Assigned Project" at bounding box center [106, 222] width 172 height 7
click at [69, 229] on button "Select Button" at bounding box center [106, 234] width 172 height 11
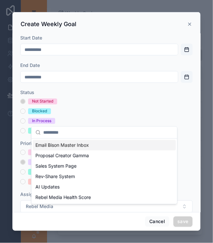
click at [69, 143] on span "Email Bison Master Inbox" at bounding box center [62, 145] width 54 height 7
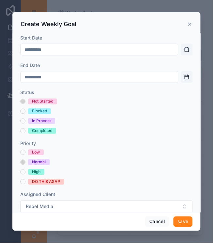
click at [178, 225] on button "save" at bounding box center [182, 221] width 19 height 10
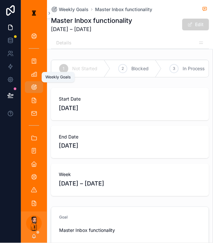
click at [31, 84] on icon "scrollable content" at bounding box center [34, 87] width 7 height 7
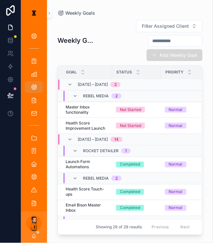
click at [175, 52] on button "Add Weekly Goal" at bounding box center [175, 55] width 56 height 12
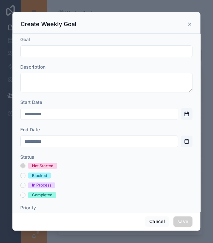
click at [49, 50] on input "scrollable content" at bounding box center [107, 51] width 172 height 9
type input "*"
type input "**********"
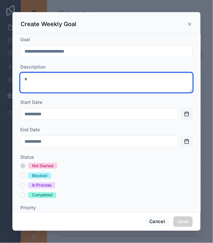
click at [46, 78] on textarea "*" at bounding box center [106, 83] width 172 height 20
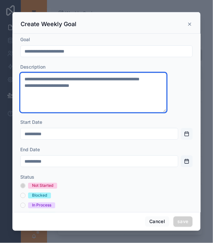
type textarea "**********"
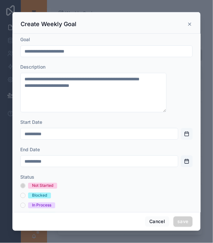
click at [181, 128] on button "Open calendar" at bounding box center [187, 134] width 12 height 12
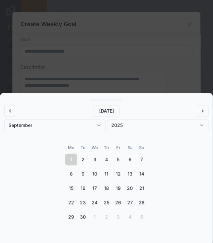
click at [77, 180] on button "8" at bounding box center [71, 174] width 12 height 12
type input "**********"
click at [119, 75] on div "scrollable content" at bounding box center [106, 121] width 213 height 243
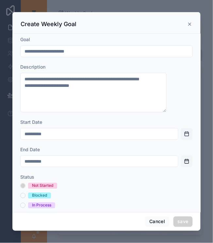
click at [181, 155] on button "Open calendar" at bounding box center [187, 161] width 12 height 12
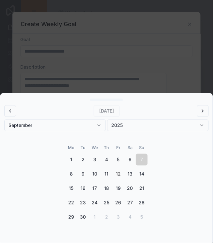
click at [121, 180] on button "12" at bounding box center [118, 174] width 12 height 12
type input "**********"
click at [138, 75] on div "scrollable content" at bounding box center [106, 121] width 213 height 243
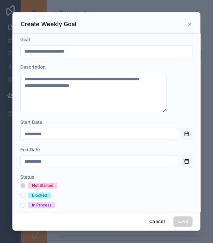
scroll to position [84, 0]
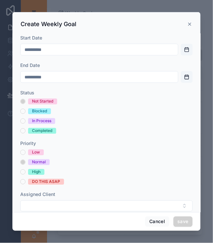
click at [73, 191] on div "Assigned Client" at bounding box center [106, 194] width 172 height 7
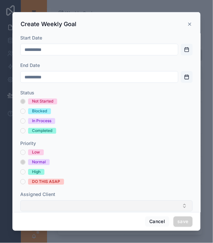
click at [70, 200] on button "Select Button" at bounding box center [106, 205] width 172 height 11
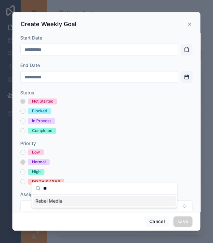
type input "**"
click at [59, 201] on div "Rebel Media" at bounding box center [104, 201] width 143 height 10
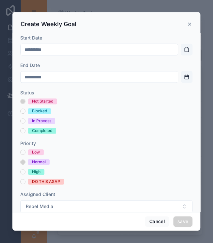
click at [61, 229] on button "Select Button" at bounding box center [106, 234] width 172 height 11
click at [86, 128] on div "Completed" at bounding box center [106, 131] width 172 height 6
click at [170, 229] on div "Cancel save" at bounding box center [106, 221] width 188 height 19
click at [176, 222] on button "save" at bounding box center [182, 221] width 19 height 10
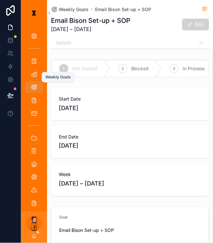
click at [31, 84] on icon "scrollable content" at bounding box center [34, 87] width 7 height 7
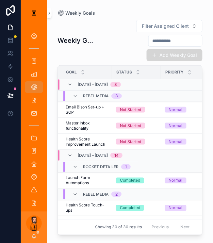
click at [173, 49] on button "Add Weekly Goal" at bounding box center [175, 55] width 56 height 12
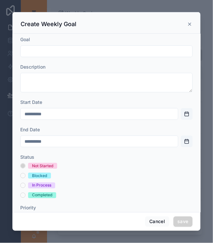
click at [73, 48] on input "scrollable content" at bounding box center [107, 51] width 172 height 9
type input "**********"
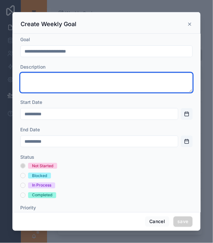
click at [61, 74] on textarea "scrollable content" at bounding box center [106, 83] width 172 height 20
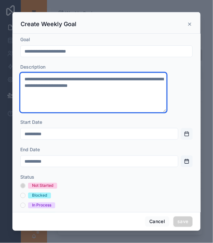
type textarea "**********"
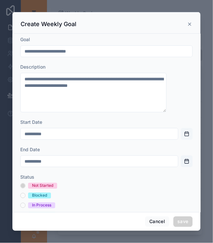
click at [181, 128] on button "Open calendar" at bounding box center [187, 134] width 12 height 12
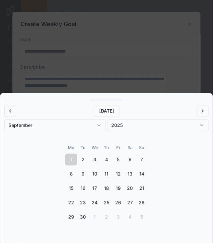
click at [74, 180] on button "8" at bounding box center [71, 174] width 12 height 12
type input "**********"
click at [108, 88] on div "scrollable content" at bounding box center [106, 121] width 213 height 243
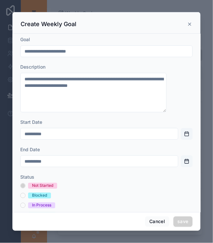
click at [181, 155] on button "Open calendar" at bounding box center [187, 161] width 12 height 12
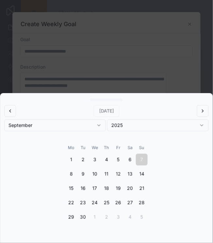
click at [115, 180] on button "12" at bounding box center [118, 174] width 12 height 12
type input "**********"
click at [133, 75] on div "scrollable content" at bounding box center [106, 121] width 213 height 243
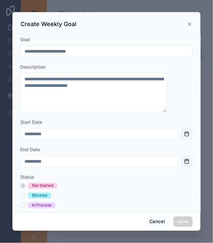
scroll to position [84, 0]
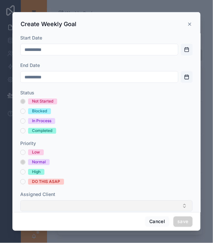
click at [70, 200] on button "Select Button" at bounding box center [106, 205] width 172 height 11
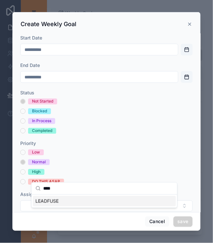
type input "****"
click at [52, 196] on div "LEADFUSE" at bounding box center [104, 201] width 143 height 10
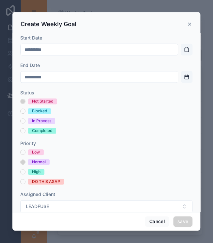
click at [70, 229] on button "Select Button" at bounding box center [106, 234] width 172 height 11
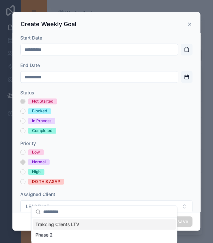
scroll to position [85, 0]
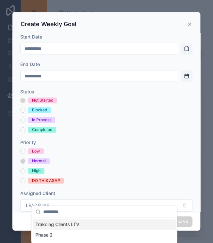
click at [72, 228] on button "Select Button" at bounding box center [106, 233] width 172 height 11
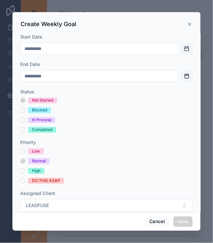
click at [72, 228] on button "Select Button" at bounding box center [106, 233] width 172 height 11
click at [75, 205] on form "**********" at bounding box center [106, 98] width 172 height 294
click at [173, 221] on button "save" at bounding box center [182, 221] width 19 height 10
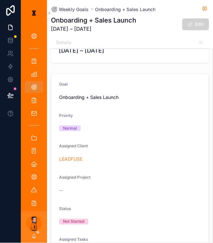
scroll to position [183, 0]
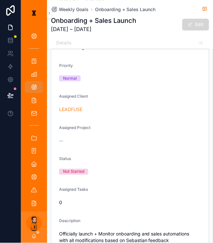
click at [197, 25] on button "Edit" at bounding box center [195, 25] width 27 height 12
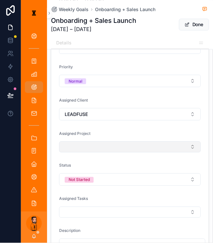
click at [109, 141] on button "Select Button" at bounding box center [130, 146] width 142 height 11
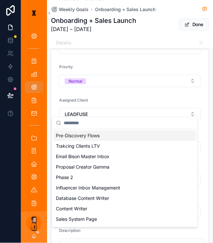
click at [97, 136] on div "Pre-Discovery Flows" at bounding box center [124, 136] width 143 height 10
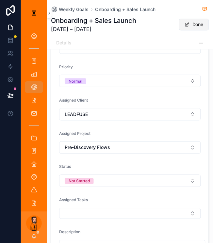
click at [194, 22] on button "Done" at bounding box center [194, 25] width 30 height 12
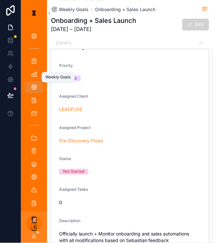
click at [34, 81] on link "Weekly Goals" at bounding box center [34, 87] width 18 height 12
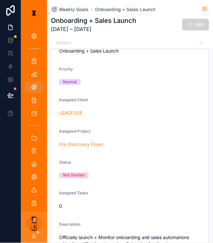
scroll to position [180, 0]
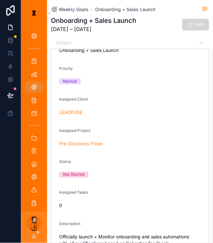
click at [192, 20] on button "Edit" at bounding box center [195, 25] width 27 height 12
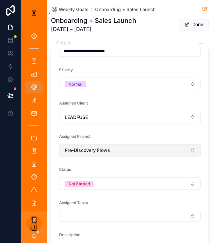
click at [125, 144] on button "Pre-Discovery Flows" at bounding box center [130, 150] width 142 height 12
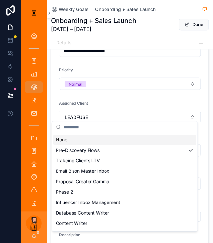
click at [102, 134] on div "None" at bounding box center [124, 139] width 143 height 10
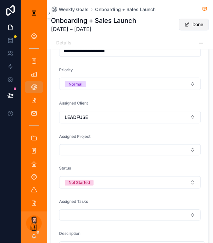
click at [193, 24] on button "Done" at bounding box center [194, 25] width 30 height 12
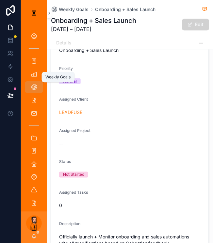
click at [36, 81] on link "Weekly Goals" at bounding box center [34, 87] width 18 height 12
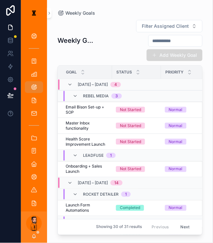
click at [174, 49] on button "Add Weekly Goal" at bounding box center [175, 55] width 56 height 12
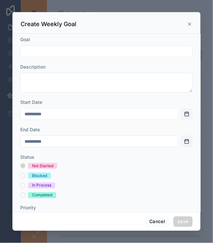
click at [87, 51] on div "scrollable content" at bounding box center [106, 51] width 172 height 12
click at [93, 47] on input "scrollable content" at bounding box center [107, 51] width 172 height 9
type input "*"
type input "**********"
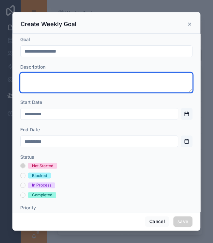
click at [77, 73] on textarea "scrollable content" at bounding box center [106, 83] width 172 height 20
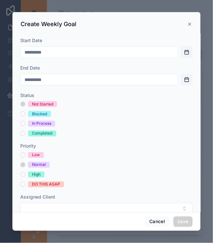
scroll to position [67, 0]
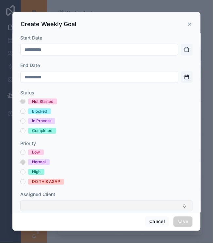
type textarea "**********"
click at [116, 200] on button "Select Button" at bounding box center [106, 205] width 172 height 11
type input "****"
click at [102, 198] on div "LEADFUSE" at bounding box center [104, 201] width 143 height 10
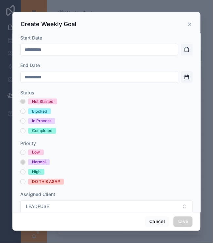
click at [90, 229] on button "Select Button" at bounding box center [106, 234] width 172 height 11
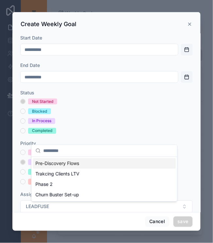
click at [70, 161] on span "Pre-Discovery Flows" at bounding box center [57, 163] width 44 height 7
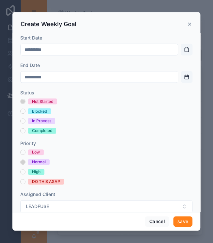
click at [173, 224] on button "save" at bounding box center [182, 221] width 19 height 10
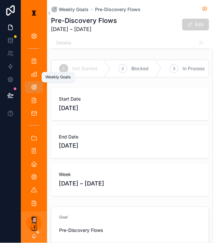
click at [29, 82] on div "Weekly Goals" at bounding box center [34, 87] width 10 height 10
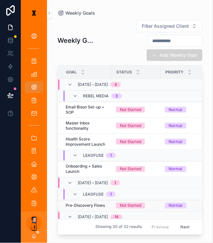
click at [83, 200] on td "Pre-Discovery Flows Pre-Discovery Flows" at bounding box center [85, 205] width 54 height 11
click at [81, 203] on span "Pre-Discovery Flows" at bounding box center [85, 205] width 39 height 5
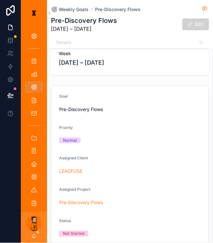
scroll to position [178, 0]
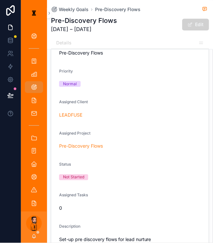
click at [99, 150] on form "Goal Pre-Discovery Flows Priority Normal Assigned Client LEADFUSE Assigned Proj…" at bounding box center [129, 140] width 157 height 223
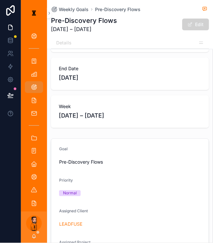
scroll to position [0, 0]
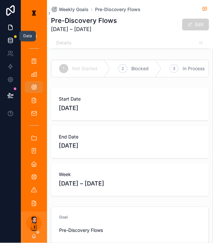
click at [7, 37] on icon at bounding box center [10, 40] width 7 height 7
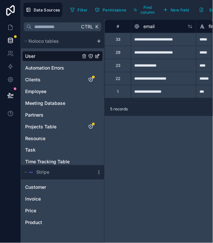
click at [44, 168] on div "Weekly Goals" at bounding box center [62, 173] width 81 height 10
click at [43, 170] on span "Weekly Goals" at bounding box center [40, 173] width 30 height 7
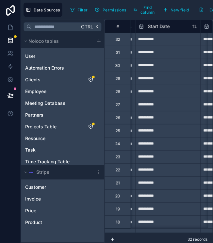
scroll to position [0, 126]
click at [150, 38] on input "**********" at bounding box center [167, 39] width 65 height 10
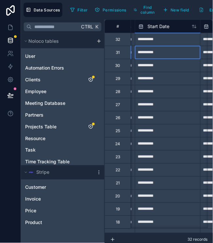
click at [150, 38] on input "**********" at bounding box center [167, 39] width 65 height 10
select select "****"
select select "*"
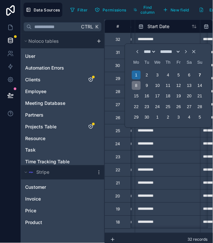
click at [132, 81] on div "8" at bounding box center [136, 85] width 9 height 9
type input "**********"
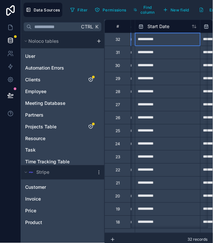
click at [153, 37] on input "**********" at bounding box center [167, 39] width 65 height 10
select select "****"
select select "*"
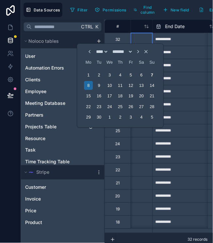
scroll to position [0, 131]
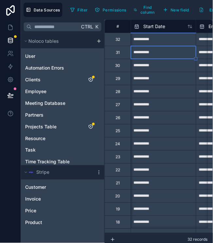
click at [160, 36] on input "**********" at bounding box center [163, 39] width 65 height 10
select select "****"
select select "*"
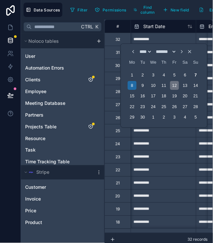
click at [170, 81] on div "12" at bounding box center [174, 85] width 9 height 9
type input "**********"
click at [147, 150] on div "**********" at bounding box center [163, 156] width 65 height 13
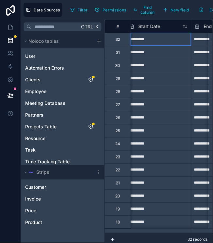
click at [149, 37] on input "**********" at bounding box center [158, 39] width 65 height 10
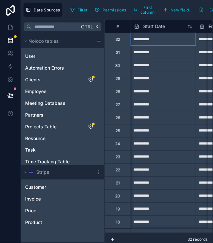
click at [149, 37] on input "**********" at bounding box center [163, 39] width 65 height 10
select select "****"
select select "*"
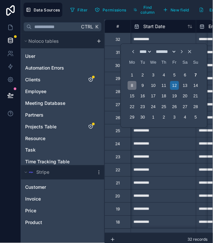
click at [129, 81] on div "8" at bounding box center [132, 85] width 9 height 9
type input "**********"
click at [167, 37] on input "**********" at bounding box center [163, 39] width 65 height 10
select select "****"
select select "*"
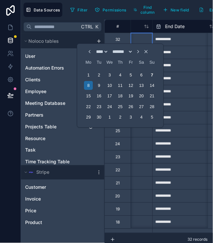
click at [166, 37] on input "**********" at bounding box center [185, 39] width 65 height 10
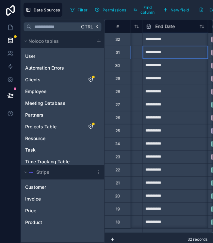
click at [166, 37] on input "**********" at bounding box center [175, 39] width 65 height 10
select select "****"
select select "*"
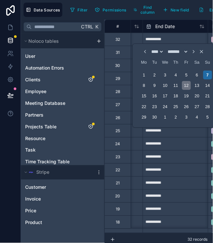
click at [182, 81] on div "12" at bounding box center [186, 85] width 9 height 9
type input "**********"
click at [160, 139] on input "**********" at bounding box center [175, 144] width 65 height 10
select select "****"
select select "*"
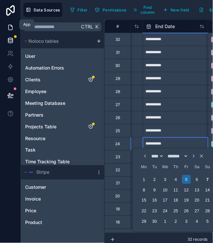
click at [11, 25] on icon at bounding box center [10, 27] width 4 height 5
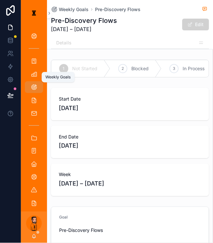
click at [31, 84] on icon "scrollable content" at bounding box center [34, 87] width 7 height 7
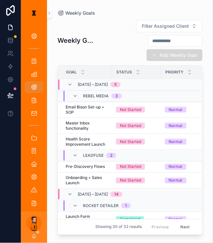
click at [175, 49] on button "Add Weekly Goal" at bounding box center [175, 55] width 56 height 12
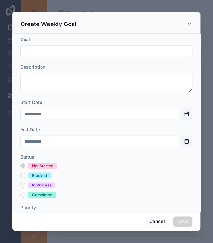
click at [81, 47] on input "scrollable content" at bounding box center [107, 51] width 172 height 9
type input "**********"
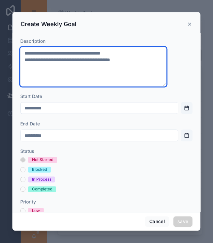
scroll to position [26, 0]
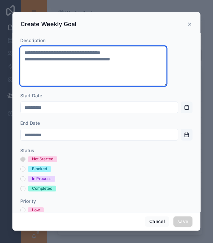
type textarea "**********"
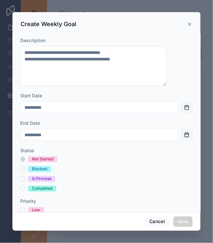
click at [181, 102] on button "Open calendar" at bounding box center [187, 108] width 12 height 12
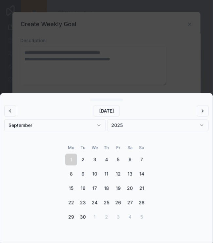
click at [75, 180] on button "8" at bounding box center [71, 174] width 12 height 12
type input "**********"
click at [118, 89] on div "scrollable content" at bounding box center [106, 121] width 213 height 243
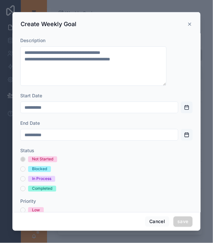
click at [181, 129] on button "Open calendar" at bounding box center [187, 135] width 12 height 12
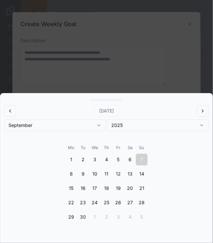
click at [115, 180] on button "12" at bounding box center [118, 174] width 12 height 12
type input "**********"
click at [118, 85] on div "scrollable content" at bounding box center [106, 121] width 213 height 243
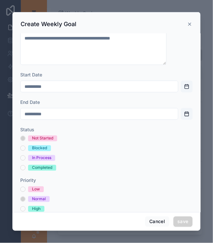
scroll to position [84, 0]
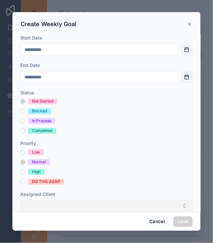
click at [70, 200] on button "Select Button" at bounding box center [106, 205] width 172 height 11
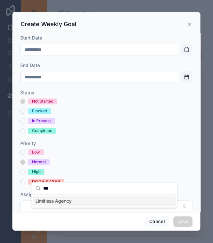
type input "***"
click at [56, 198] on span "Limitless Agency" at bounding box center [53, 201] width 36 height 7
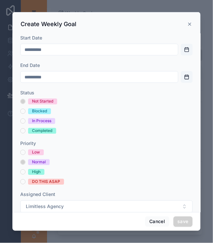
click at [54, 229] on button "Select Button" at bounding box center [106, 234] width 172 height 11
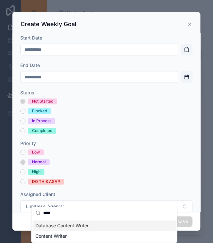
type input "****"
click at [68, 221] on div "Database Content Writer" at bounding box center [104, 226] width 143 height 10
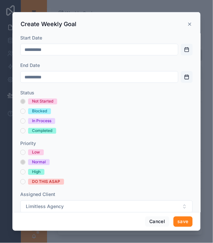
click at [173, 227] on button "save" at bounding box center [182, 221] width 19 height 10
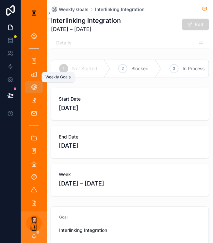
click at [31, 84] on icon "scrollable content" at bounding box center [34, 87] width 7 height 7
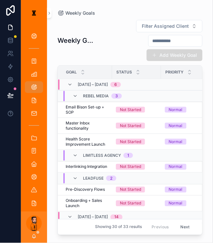
click at [170, 53] on button "Add Weekly Goal" at bounding box center [175, 55] width 56 height 12
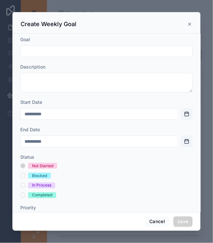
click at [116, 48] on input "scrollable content" at bounding box center [107, 51] width 172 height 9
type input "*"
type input "**********"
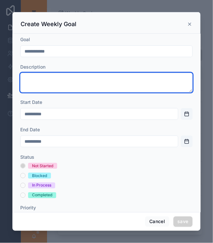
click at [93, 74] on textarea "scrollable content" at bounding box center [106, 83] width 172 height 20
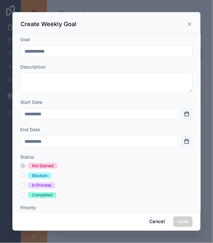
click at [181, 108] on button "Open calendar" at bounding box center [187, 114] width 12 height 12
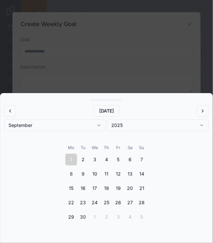
click at [77, 180] on button "8" at bounding box center [71, 174] width 12 height 12
type input "**********"
click at [97, 97] on div "scrollable content" at bounding box center [106, 121] width 213 height 243
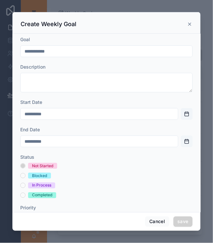
click at [181, 135] on button "Open calendar" at bounding box center [187, 141] width 12 height 12
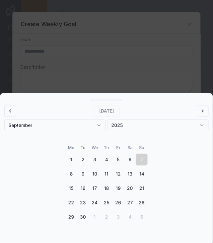
click at [115, 180] on button "12" at bounding box center [118, 174] width 12 height 12
type input "**********"
click at [94, 61] on div "scrollable content" at bounding box center [106, 121] width 213 height 243
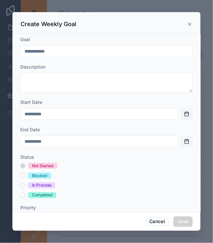
scroll to position [64, 0]
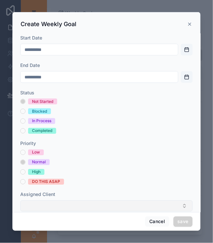
click at [72, 200] on button "Select Button" at bounding box center [106, 205] width 172 height 11
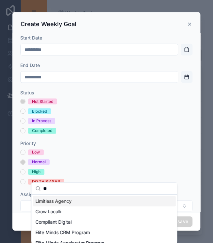
type input "**"
click at [69, 197] on div "Limitless Agency" at bounding box center [104, 201] width 143 height 10
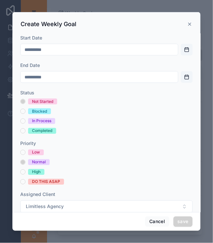
click at [65, 229] on button "Select Button" at bounding box center [106, 234] width 172 height 11
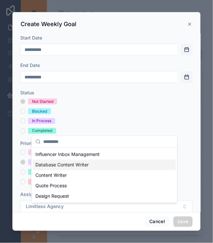
click at [68, 162] on span "Database Content Writer" at bounding box center [61, 165] width 53 height 7
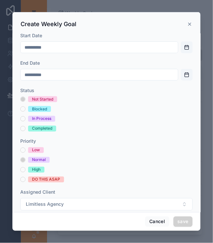
scroll to position [0, 0]
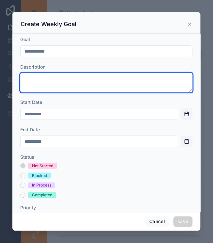
click at [76, 73] on textarea "scrollable content" at bounding box center [106, 83] width 172 height 20
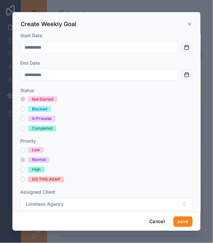
type textarea "**********"
click at [174, 224] on button "save" at bounding box center [182, 221] width 19 height 10
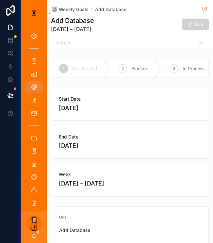
click at [143, 141] on span "[DATE]" at bounding box center [130, 145] width 142 height 9
click at [31, 84] on icon "scrollable content" at bounding box center [34, 87] width 7 height 7
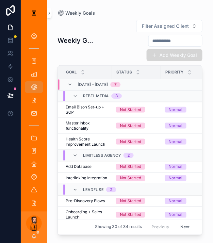
click at [173, 51] on button "Add Weekly Goal" at bounding box center [175, 55] width 56 height 12
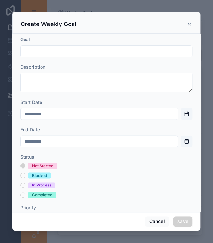
click at [101, 47] on input "scrollable content" at bounding box center [107, 51] width 172 height 9
type input "**********"
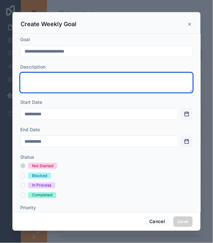
click at [74, 78] on textarea "scrollable content" at bounding box center [106, 83] width 172 height 20
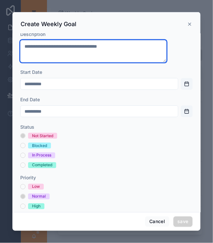
scroll to position [33, 0]
type textarea "**********"
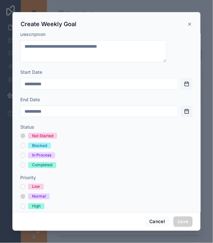
click at [181, 78] on button "Open calendar" at bounding box center [187, 84] width 12 height 12
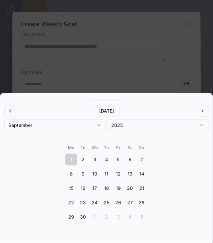
click at [77, 180] on button "8" at bounding box center [71, 174] width 12 height 12
type input "**********"
click at [135, 83] on div "scrollable content" at bounding box center [106, 121] width 213 height 243
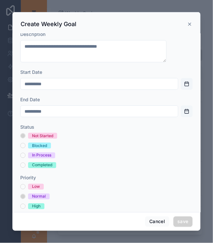
click at [181, 105] on button "Open calendar" at bounding box center [187, 111] width 12 height 12
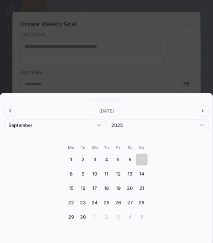
click at [118, 179] on button "12" at bounding box center [118, 174] width 12 height 12
type input "**********"
click at [135, 79] on div "scrollable content" at bounding box center [106, 121] width 213 height 243
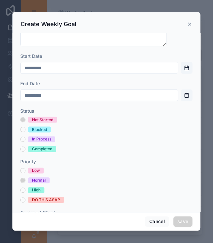
scroll to position [67, 0]
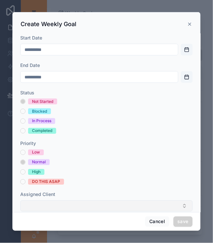
click at [79, 200] on button "Select Button" at bounding box center [106, 205] width 172 height 11
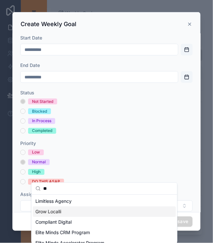
type input "**"
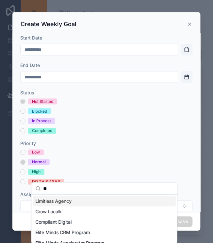
click at [60, 200] on span "Limitless Agency" at bounding box center [53, 201] width 36 height 7
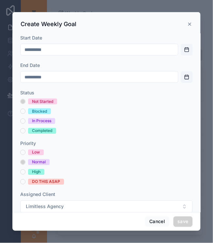
click at [78, 229] on button "Select Button" at bounding box center [106, 234] width 172 height 11
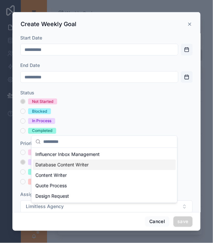
click at [70, 162] on span "Database Content Writer" at bounding box center [61, 165] width 53 height 7
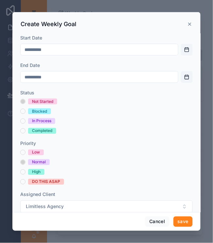
click at [178, 227] on button "save" at bounding box center [182, 221] width 19 height 10
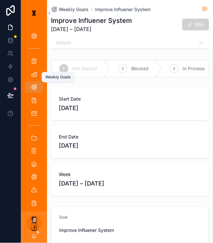
click at [32, 84] on icon "scrollable content" at bounding box center [34, 87] width 7 height 7
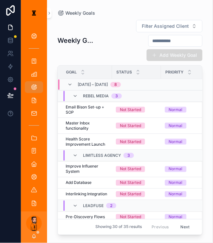
click at [165, 49] on button "Add Weekly Goal" at bounding box center [175, 55] width 56 height 12
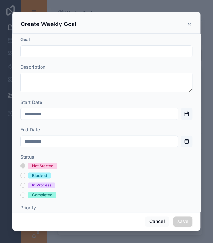
click at [165, 49] on input "scrollable content" at bounding box center [107, 51] width 172 height 9
type input "*"
type input "**********"
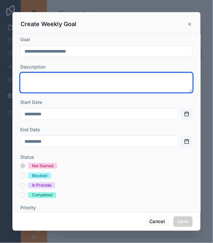
click at [131, 74] on textarea "scrollable content" at bounding box center [106, 83] width 172 height 20
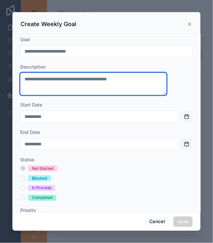
type textarea "**********"
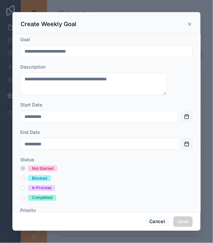
click at [181, 111] on button "Open calendar" at bounding box center [187, 117] width 12 height 12
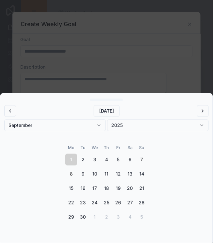
click at [77, 180] on button "8" at bounding box center [71, 174] width 12 height 12
type input "**********"
click at [103, 80] on div "scrollable content" at bounding box center [106, 121] width 213 height 243
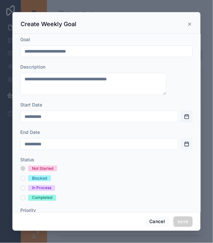
click at [181, 138] on button "Open calendar" at bounding box center [187, 144] width 12 height 12
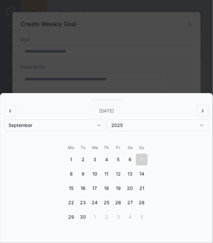
click at [117, 180] on button "12" at bounding box center [118, 174] width 12 height 12
type input "**********"
click at [117, 88] on div "scrollable content" at bounding box center [106, 121] width 213 height 243
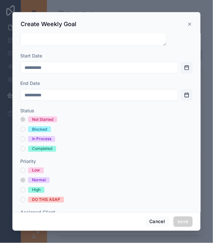
scroll to position [67, 0]
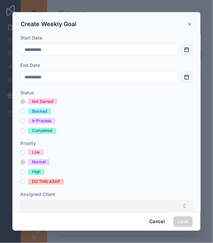
click at [67, 200] on button "Select Button" at bounding box center [106, 205] width 172 height 11
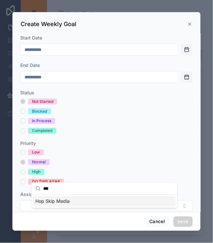
type input "***"
click at [62, 198] on span "Hop Skip Media" at bounding box center [52, 201] width 34 height 7
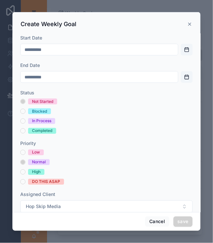
click at [66, 219] on div "Assigned Project" at bounding box center [106, 229] width 172 height 20
click at [65, 229] on button "Select Button" at bounding box center [106, 234] width 172 height 11
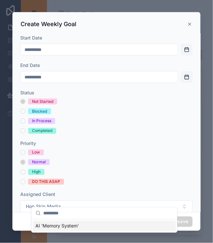
click at [66, 223] on span "AI 'Memory System'" at bounding box center [56, 226] width 43 height 7
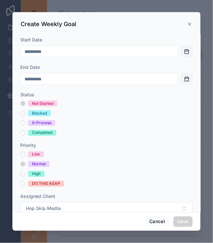
scroll to position [65, 0]
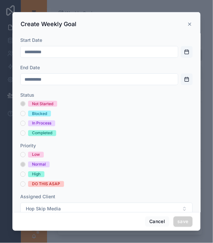
click at [96, 231] on button "AI 'Memory System'" at bounding box center [106, 237] width 172 height 12
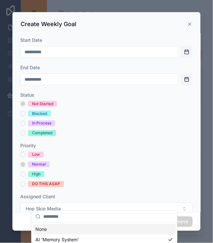
click at [79, 225] on div "None" at bounding box center [104, 229] width 143 height 10
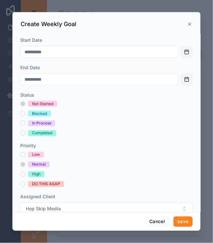
click at [173, 221] on button "save" at bounding box center [182, 221] width 19 height 10
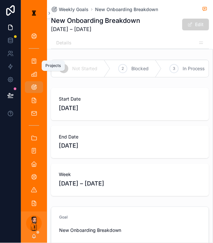
click at [29, 82] on div "Weekly Goals" at bounding box center [34, 87] width 10 height 10
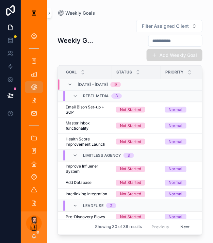
click at [180, 49] on button "Add Weekly Goal" at bounding box center [175, 55] width 56 height 12
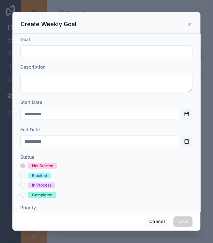
click at [98, 47] on input "scrollable content" at bounding box center [107, 51] width 172 height 9
click at [67, 47] on input "scrollable content" at bounding box center [107, 51] width 172 height 9
type input "**********"
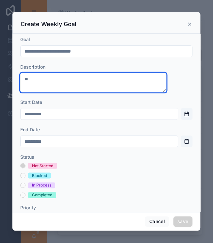
type textarea "*"
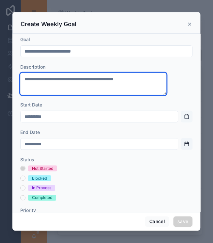
type textarea "**********"
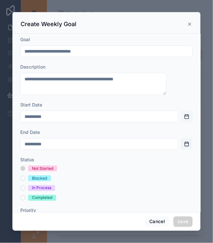
click at [181, 111] on button "Open calendar" at bounding box center [187, 117] width 12 height 12
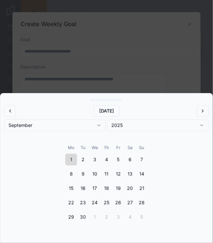
click at [75, 166] on button "1" at bounding box center [71, 160] width 12 height 12
click at [76, 180] on button "8" at bounding box center [71, 174] width 12 height 12
type input "**********"
click at [98, 82] on div "scrollable content" at bounding box center [106, 121] width 213 height 243
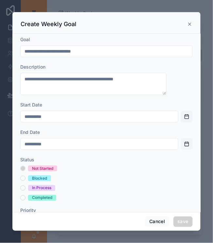
click at [181, 138] on button "Open calendar" at bounding box center [187, 144] width 12 height 12
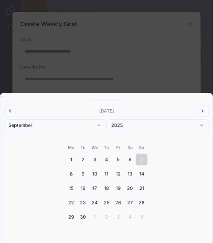
click at [117, 180] on button "12" at bounding box center [118, 174] width 12 height 12
type input "**********"
click at [130, 76] on div "scrollable content" at bounding box center [106, 121] width 213 height 243
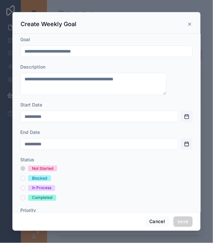
scroll to position [67, 0]
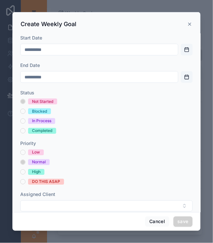
click at [73, 182] on form "**********" at bounding box center [106, 107] width 172 height 276
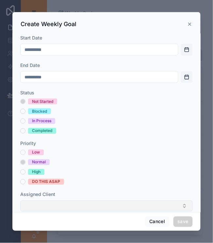
click at [77, 200] on button "Select Button" at bounding box center [106, 205] width 172 height 11
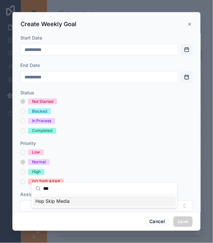
type input "***"
click at [59, 199] on span "Hop Skip Media" at bounding box center [52, 201] width 34 height 7
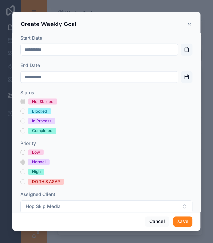
click at [177, 224] on button "save" at bounding box center [182, 221] width 19 height 10
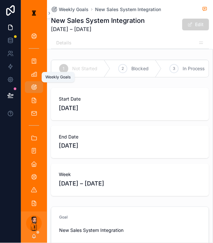
click at [33, 82] on div "Weekly Goals" at bounding box center [34, 87] width 10 height 10
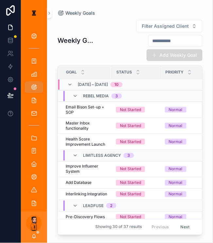
click at [180, 49] on button "Add Weekly Goal" at bounding box center [175, 55] width 56 height 12
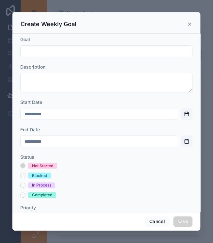
click at [101, 47] on input "scrollable content" at bounding box center [107, 51] width 172 height 9
type input "**********"
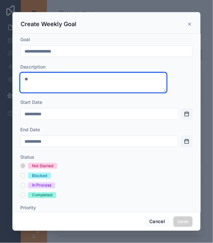
type textarea "*"
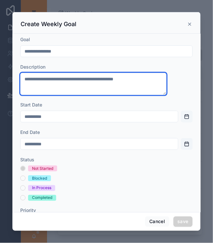
type textarea "**********"
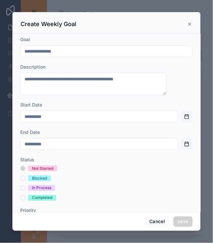
click at [181, 111] on button "Open calendar" at bounding box center [187, 117] width 12 height 12
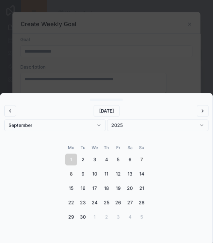
click at [75, 180] on button "8" at bounding box center [71, 174] width 12 height 12
type input "**********"
click at [126, 77] on div "scrollable content" at bounding box center [106, 121] width 213 height 243
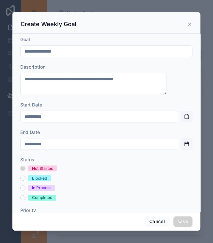
click at [181, 138] on button "Open calendar" at bounding box center [187, 144] width 12 height 12
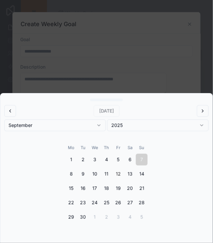
click at [120, 180] on button "12" at bounding box center [118, 174] width 12 height 12
type input "**********"
click at [126, 76] on div "scrollable content" at bounding box center [106, 121] width 213 height 243
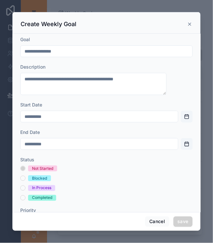
scroll to position [67, 0]
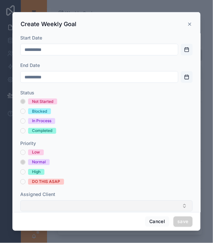
click at [73, 200] on button "Select Button" at bounding box center [106, 205] width 172 height 11
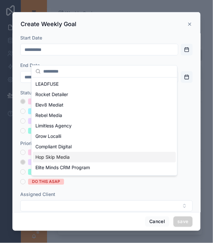
click at [66, 152] on div "Hop Skip Media" at bounding box center [104, 157] width 143 height 10
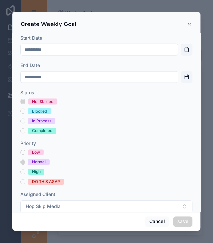
scroll to position [68, 0]
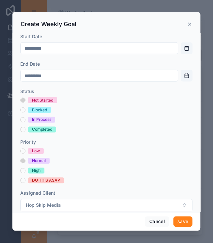
drag, startPoint x: 178, startPoint y: 224, endPoint x: 80, endPoint y: 197, distance: 101.4
click at [80, 197] on div "**********" at bounding box center [106, 121] width 188 height 219
click at [80, 227] on button "Select Button" at bounding box center [106, 232] width 172 height 11
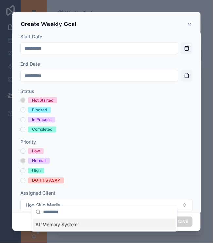
click at [67, 222] on span "AI 'Memory System'" at bounding box center [56, 224] width 43 height 7
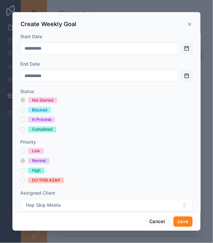
click at [177, 221] on button "save" at bounding box center [182, 221] width 19 height 10
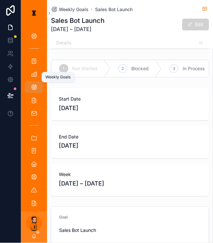
click at [31, 84] on icon "scrollable content" at bounding box center [34, 87] width 7 height 7
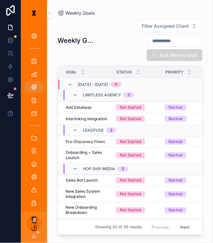
scroll to position [76, 0]
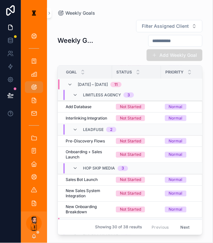
click at [170, 49] on button "Add Weekly Goal" at bounding box center [175, 55] width 56 height 12
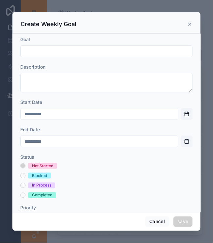
click at [115, 50] on input "scrollable content" at bounding box center [107, 51] width 172 height 9
type input "*"
type input "**********"
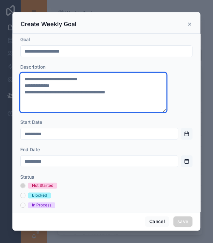
type textarea "**********"
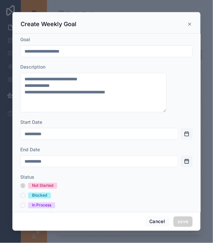
click at [181, 128] on button "Open calendar" at bounding box center [187, 134] width 12 height 12
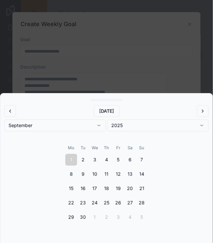
drag, startPoint x: 74, startPoint y: 178, endPoint x: 71, endPoint y: 188, distance: 10.2
click at [71, 188] on tbody "1 2 3 4 5 6 7 8 9 10 11 12 13 14 15 16 17 18 19 20 21 22 23 24 25 26 27 28 29 3…" at bounding box center [106, 187] width 82 height 72
click at [74, 180] on button "8" at bounding box center [71, 174] width 12 height 12
type input "**********"
click at [91, 107] on div "scrollable content" at bounding box center [106, 121] width 213 height 243
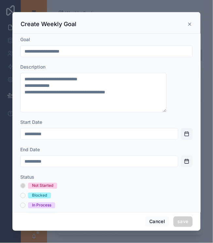
click at [181, 155] on button "Open calendar" at bounding box center [187, 161] width 12 height 12
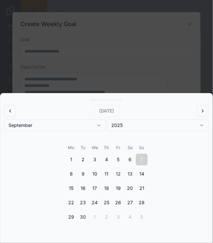
click at [118, 180] on button "12" at bounding box center [118, 174] width 12 height 12
type input "**********"
click at [127, 103] on div "scrollable content" at bounding box center [106, 121] width 213 height 243
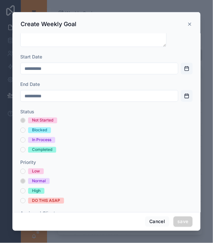
scroll to position [84, 0]
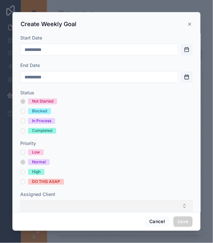
click at [80, 200] on button "Select Button" at bounding box center [106, 205] width 172 height 11
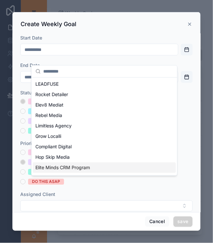
click at [73, 163] on div "Elite Minds CRM Program" at bounding box center [104, 168] width 143 height 10
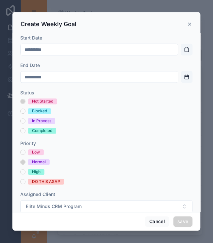
click at [78, 229] on button "Select Button" at bounding box center [106, 234] width 172 height 11
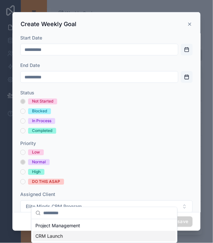
click at [74, 231] on div "CRM Launch" at bounding box center [104, 236] width 143 height 10
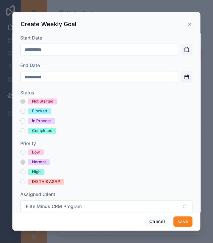
click at [173, 221] on button "save" at bounding box center [182, 221] width 19 height 10
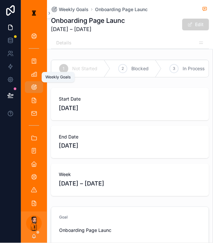
click at [32, 84] on icon "scrollable content" at bounding box center [34, 87] width 7 height 7
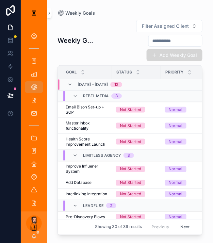
click at [169, 49] on button "Add Weekly Goal" at bounding box center [175, 55] width 56 height 12
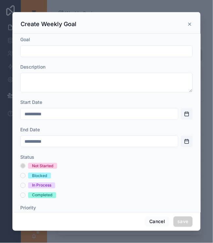
drag, startPoint x: 90, startPoint y: 43, endPoint x: 68, endPoint y: 45, distance: 22.4
click at [68, 47] on input "scrollable content" at bounding box center [107, 51] width 172 height 9
type input "*"
type input "**********"
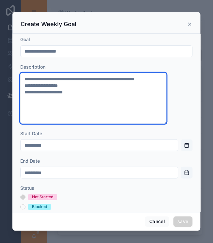
type textarea "**********"
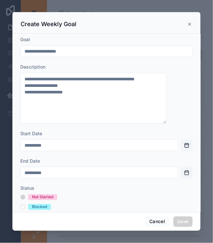
click at [181, 139] on button "Open calendar" at bounding box center [187, 145] width 12 height 12
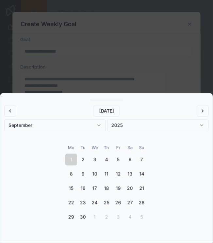
click at [77, 180] on button "8" at bounding box center [71, 174] width 12 height 12
type input "**********"
click at [78, 72] on div "scrollable content" at bounding box center [106, 121] width 213 height 243
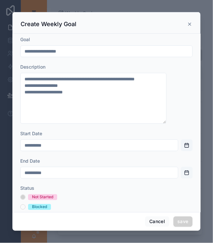
click at [181, 167] on button "Open calendar" at bounding box center [187, 173] width 12 height 12
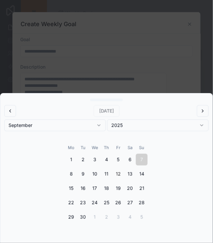
click at [113, 180] on button "12" at bounding box center [118, 174] width 12 height 12
type input "**********"
click at [130, 77] on div "scrollable content" at bounding box center [106, 121] width 213 height 243
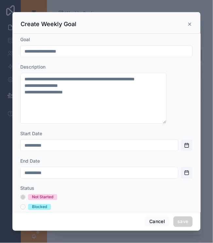
scroll to position [96, 0]
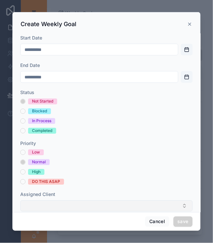
click at [56, 200] on button "Select Button" at bounding box center [106, 205] width 172 height 11
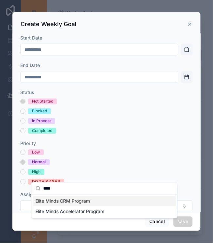
type input "****"
click at [56, 198] on span "Elite Minds CRM Program" at bounding box center [62, 201] width 55 height 7
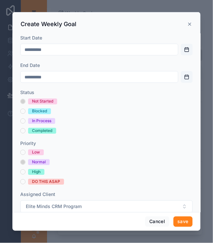
click at [173, 222] on button "save" at bounding box center [182, 221] width 19 height 10
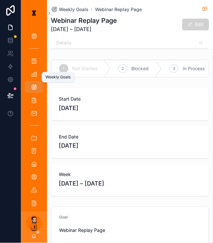
click at [29, 82] on div "Weekly Goals" at bounding box center [34, 87] width 10 height 10
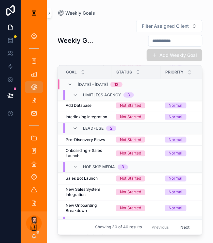
scroll to position [78, 0]
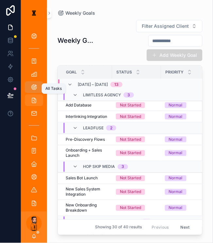
click at [33, 95] on div "All Tasks" at bounding box center [34, 100] width 10 height 10
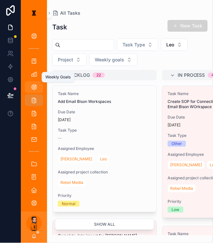
click at [31, 84] on icon "scrollable content" at bounding box center [34, 87] width 7 height 7
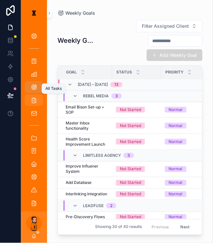
click at [31, 97] on icon "scrollable content" at bounding box center [34, 100] width 7 height 7
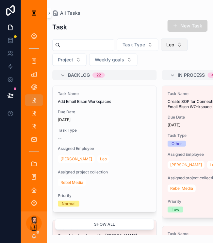
click at [166, 41] on span "Leo" at bounding box center [170, 44] width 8 height 7
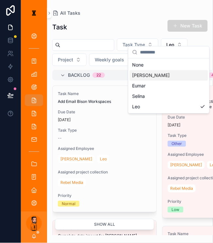
click at [139, 72] on span "[PERSON_NAME]" at bounding box center [151, 75] width 38 height 7
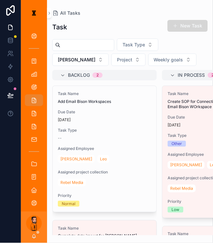
click at [178, 23] on span "scrollable content" at bounding box center [175, 25] width 5 height 5
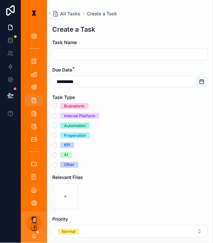
click at [101, 50] on input "scrollable content" at bounding box center [130, 54] width 155 height 9
type input "********"
click at [64, 113] on div "Internal Platform" at bounding box center [79, 116] width 31 height 6
click at [57, 113] on button "Internal Platform" at bounding box center [54, 115] width 5 height 5
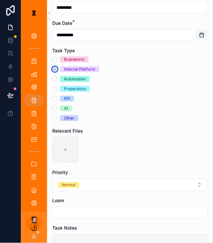
scroll to position [47, 0]
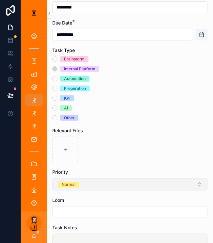
click at [72, 178] on button "Normal" at bounding box center [129, 184] width 155 height 12
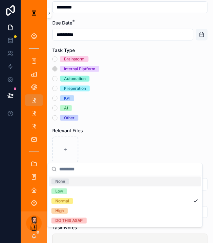
click at [99, 139] on form "**********" at bounding box center [129, 227] width 155 height 471
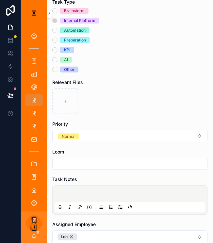
scroll to position [96, 0]
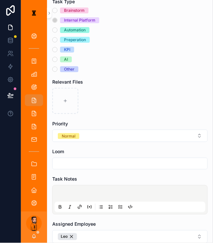
click at [86, 191] on p "scrollable content" at bounding box center [131, 194] width 151 height 7
click at [118, 204] on icon "scrollable content" at bounding box center [120, 206] width 5 height 5
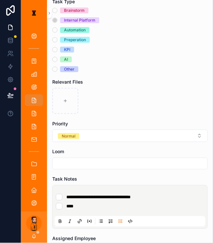
click at [93, 203] on li "****" at bounding box center [130, 206] width 148 height 7
type li "*"
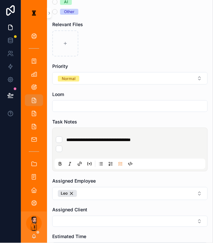
scroll to position [153, 0]
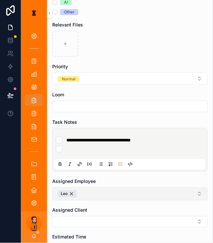
click at [84, 187] on button "Leo" at bounding box center [129, 193] width 155 height 13
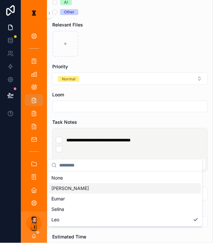
click at [70, 183] on div "[PERSON_NAME]" at bounding box center [125, 188] width 152 height 10
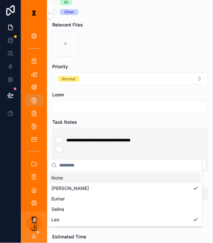
click at [122, 187] on button "[PERSON_NAME]" at bounding box center [129, 193] width 155 height 13
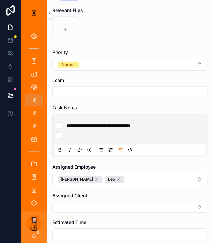
scroll to position [167, 0]
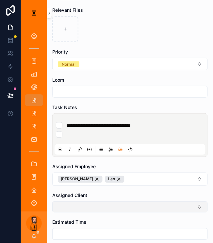
click at [89, 201] on button "Select Button" at bounding box center [129, 206] width 155 height 11
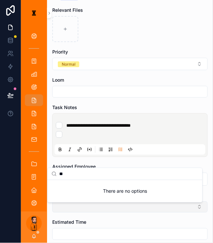
type input "*"
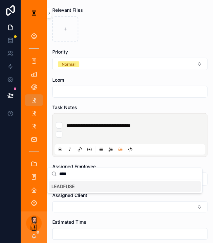
type input "****"
click at [77, 184] on div "LEADFUSE" at bounding box center [125, 186] width 152 height 10
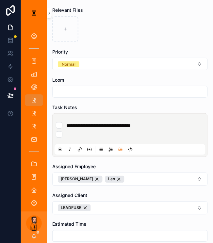
scroll to position [219, 0]
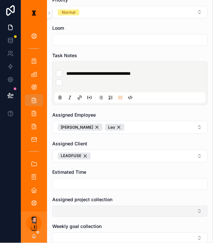
click at [77, 206] on button "Select Button" at bounding box center [129, 211] width 155 height 11
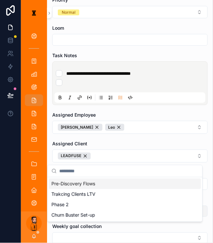
click at [79, 206] on button "Select Button" at bounding box center [129, 211] width 155 height 11
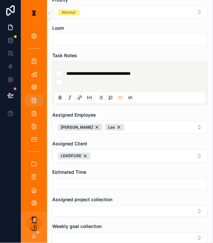
click at [63, 187] on form "**********" at bounding box center [129, 64] width 155 height 488
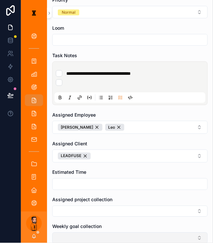
click at [66, 232] on button "Select Button" at bounding box center [129, 237] width 155 height 11
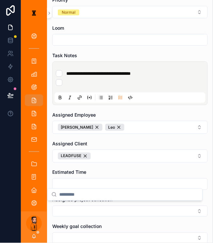
click at [84, 224] on span "Weekly goal collection" at bounding box center [76, 227] width 49 height 6
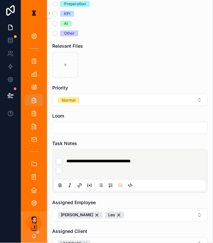
scroll to position [106, 0]
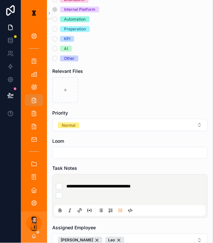
click at [78, 192] on li "scrollable content" at bounding box center [130, 195] width 148 height 7
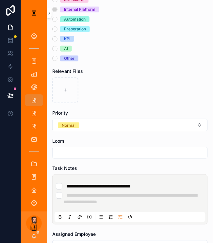
click at [116, 184] on span "**********" at bounding box center [98, 186] width 64 height 5
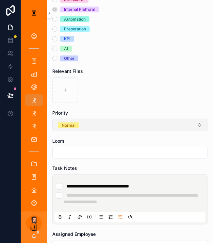
click at [73, 119] on button "Normal" at bounding box center [129, 125] width 155 height 12
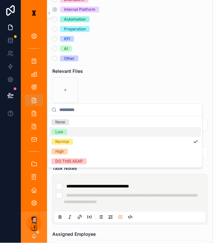
click at [63, 129] on span "Low" at bounding box center [60, 132] width 16 height 6
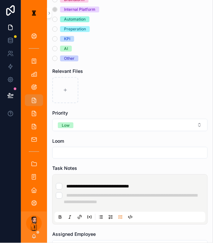
click at [136, 77] on div "scrollable content" at bounding box center [129, 90] width 155 height 26
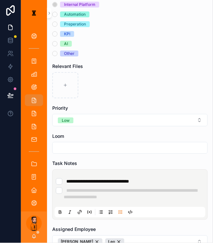
click at [150, 178] on li "**********" at bounding box center [130, 181] width 148 height 7
click at [142, 160] on div "Task Notes" at bounding box center [129, 163] width 155 height 7
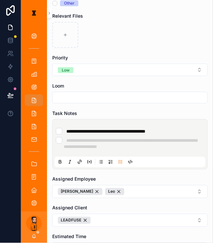
scroll to position [225, 0]
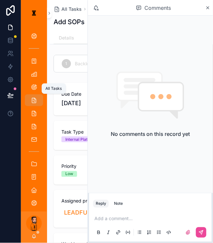
click at [31, 95] on div "All Tasks" at bounding box center [34, 100] width 10 height 10
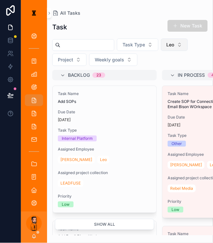
click at [174, 39] on button "Leo" at bounding box center [174, 45] width 27 height 12
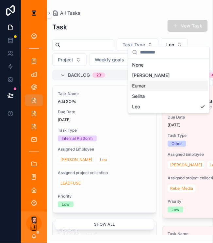
click at [141, 83] on span "Eumar" at bounding box center [138, 86] width 13 height 7
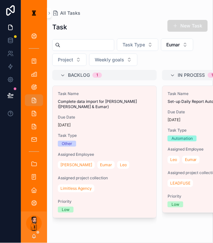
click at [193, 21] on button "New Task" at bounding box center [187, 26] width 40 height 12
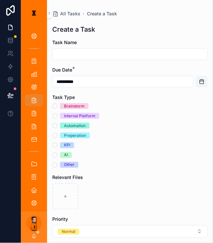
click at [96, 50] on input "scrollable content" at bounding box center [130, 54] width 155 height 9
type input "**********"
click at [52, 123] on button "Automation" at bounding box center [54, 125] width 5 height 5
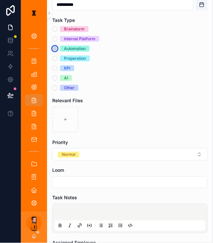
scroll to position [91, 0]
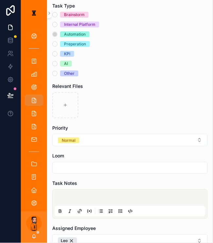
click at [67, 196] on p "scrollable content" at bounding box center [131, 199] width 151 height 7
click at [120, 211] on icon "scrollable content" at bounding box center [121, 211] width 2 height 0
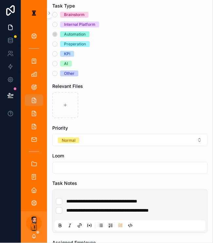
click at [159, 198] on ul "**********" at bounding box center [131, 206] width 151 height 16
click at [168, 196] on div "**********" at bounding box center [131, 206] width 151 height 21
click at [168, 198] on li "**********" at bounding box center [130, 201] width 148 height 7
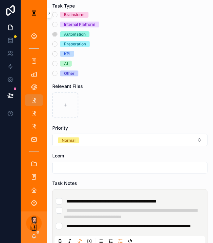
click at [112, 224] on span "**********" at bounding box center [128, 226] width 125 height 5
click at [110, 223] on li "**********" at bounding box center [130, 226] width 148 height 7
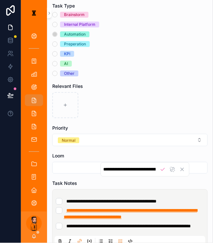
scroll to position [0, 196]
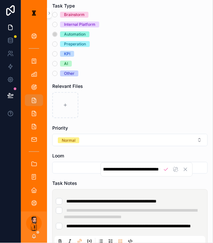
drag, startPoint x: 181, startPoint y: 179, endPoint x: 52, endPoint y: 172, distance: 129.1
click at [56, 207] on li "**********" at bounding box center [130, 213] width 148 height 13
click at [184, 207] on li "**********" at bounding box center [130, 213] width 148 height 13
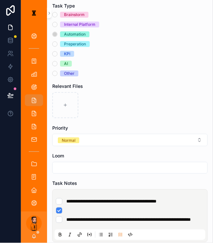
click at [56, 207] on li "scrollable content" at bounding box center [130, 210] width 148 height 7
type li "*"
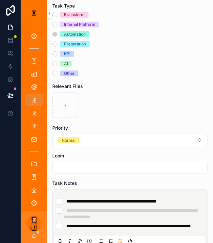
click at [146, 223] on li "**********" at bounding box center [130, 226] width 148 height 7
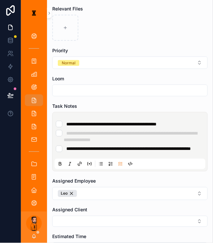
scroll to position [170, 0]
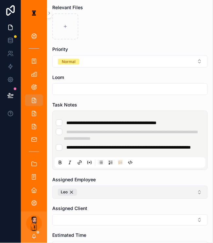
click at [93, 186] on button "Leo" at bounding box center [129, 192] width 155 height 13
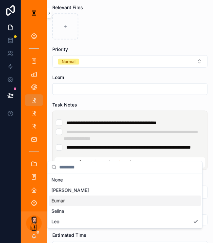
click at [64, 197] on div "Eumar" at bounding box center [125, 201] width 152 height 10
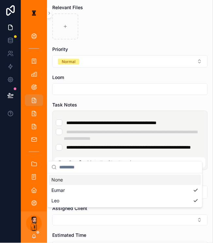
click at [108, 137] on form "**********" at bounding box center [129, 119] width 155 height 501
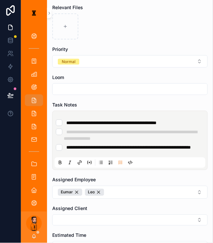
scroll to position [208, 0]
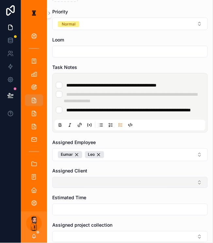
click at [83, 177] on button "Select Button" at bounding box center [129, 182] width 155 height 11
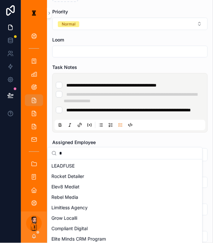
type input "*"
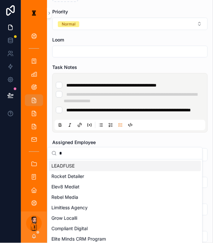
click at [73, 164] on div "LEADFUSE" at bounding box center [125, 166] width 152 height 10
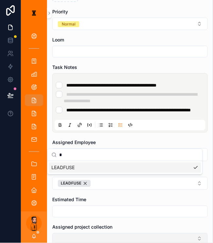
click at [70, 233] on button "Select Button" at bounding box center [129, 238] width 155 height 11
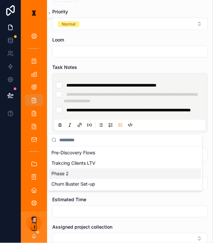
click at [76, 169] on div "Phase 2" at bounding box center [125, 173] width 152 height 10
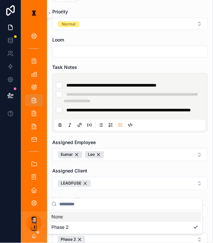
click at [69, 210] on div "**********" at bounding box center [117, 121] width 192 height 243
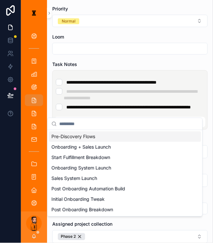
scroll to position [212, 0]
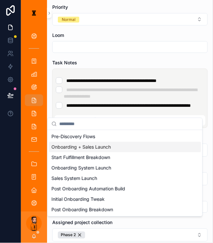
click at [86, 144] on span "Onboarding + Sales Launch" at bounding box center [81, 147] width 59 height 7
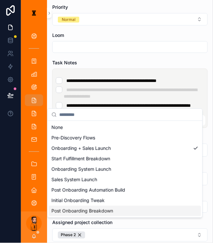
click at [124, 226] on form "**********" at bounding box center [129, 80] width 155 height 507
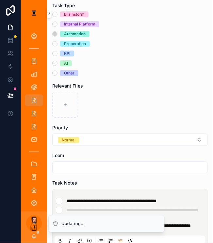
scroll to position [55, 0]
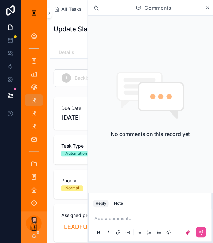
click at [210, 11] on div "Comments" at bounding box center [150, 8] width 125 height 16
click at [209, 7] on icon "scrollable content" at bounding box center [208, 8] width 3 height 3
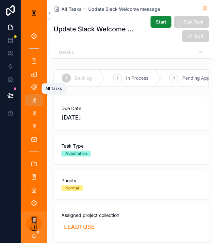
click at [31, 97] on icon "scrollable content" at bounding box center [34, 100] width 7 height 7
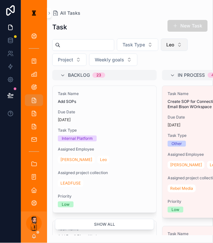
click at [166, 41] on span "Leo" at bounding box center [170, 44] width 8 height 7
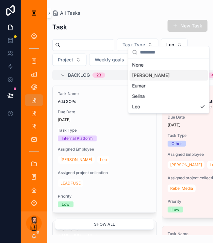
click at [133, 73] on span "[PERSON_NAME]" at bounding box center [151, 75] width 38 height 7
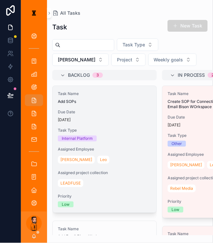
click at [113, 135] on div "Internal Platform" at bounding box center [104, 138] width 93 height 6
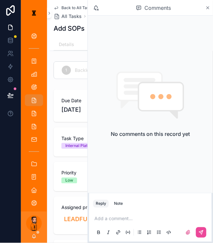
click at [209, 8] on icon "scrollable content" at bounding box center [208, 8] width 3 height 3
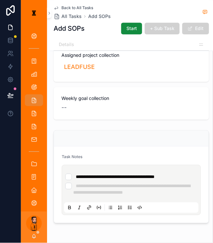
scroll to position [153, 0]
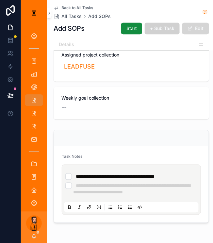
click at [197, 29] on button "Edit" at bounding box center [195, 29] width 27 height 12
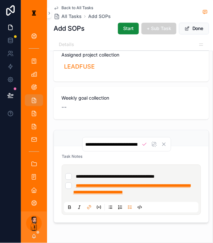
scroll to position [0, 165]
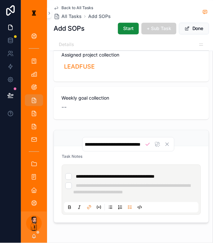
drag, startPoint x: 170, startPoint y: 155, endPoint x: 57, endPoint y: 150, distance: 113.1
click at [64, 167] on div "**********" at bounding box center [131, 190] width 134 height 46
click at [173, 182] on li "**********" at bounding box center [131, 188] width 132 height 13
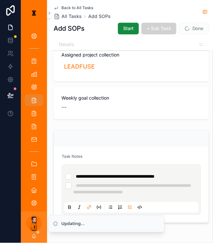
click at [192, 146] on form "**********" at bounding box center [131, 184] width 155 height 76
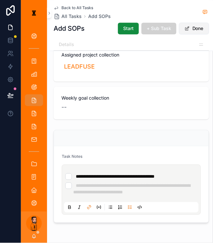
click at [188, 24] on button "Done" at bounding box center [194, 29] width 30 height 12
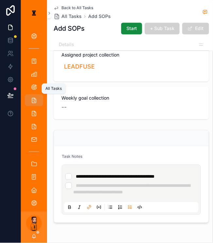
click at [29, 95] on div "All Tasks" at bounding box center [34, 100] width 10 height 10
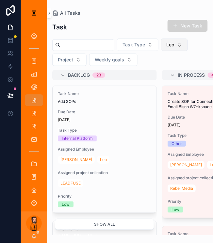
click at [173, 39] on button "Leo" at bounding box center [174, 45] width 27 height 12
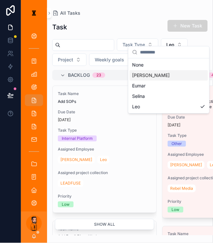
click at [139, 72] on span "[PERSON_NAME]" at bounding box center [151, 75] width 38 height 7
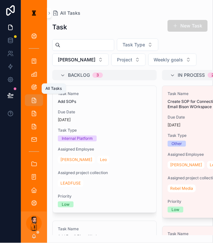
click at [31, 97] on icon "scrollable content" at bounding box center [34, 100] width 7 height 7
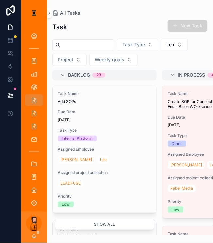
click at [198, 20] on div "New Task" at bounding box center [183, 26] width 49 height 12
click at [197, 20] on button "New Task" at bounding box center [187, 26] width 40 height 12
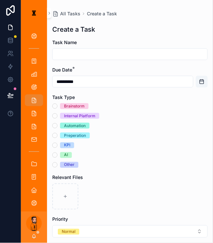
click at [87, 50] on input "scrollable content" at bounding box center [130, 54] width 155 height 9
type input "**********"
click at [53, 123] on div "Automation" at bounding box center [129, 126] width 155 height 6
click at [52, 123] on button "Automation" at bounding box center [54, 125] width 5 height 5
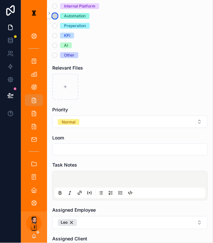
scroll to position [111, 0]
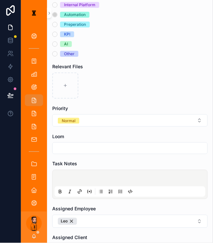
click at [76, 144] on input "scrollable content" at bounding box center [130, 148] width 155 height 9
click at [63, 176] on p "scrollable content" at bounding box center [131, 179] width 151 height 7
click at [118, 189] on icon "scrollable content" at bounding box center [120, 191] width 5 height 5
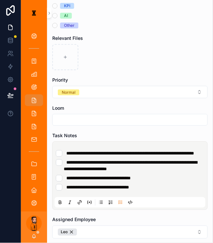
scroll to position [144, 0]
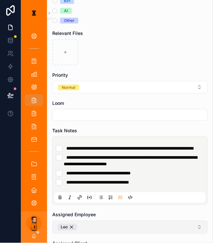
click at [85, 221] on button "Leo" at bounding box center [129, 227] width 155 height 13
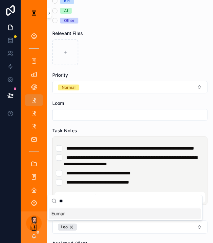
type input "**"
click at [65, 210] on div "Eumar" at bounding box center [125, 214] width 152 height 10
click at [114, 212] on div "Assigned Employee [PERSON_NAME]" at bounding box center [129, 223] width 155 height 22
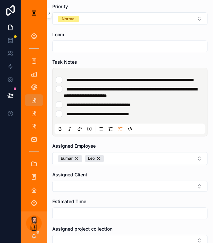
scroll to position [213, 0]
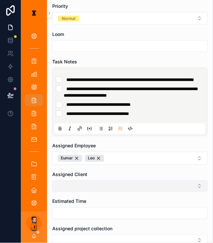
click at [99, 181] on button "Select Button" at bounding box center [129, 186] width 155 height 11
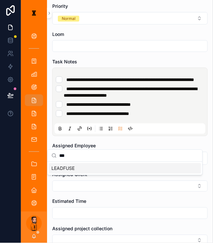
type input "***"
click at [83, 165] on div "LEADFUSE" at bounding box center [125, 168] width 152 height 10
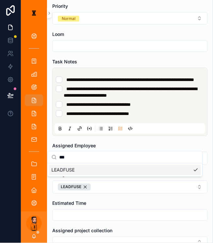
click at [131, 127] on form "**********" at bounding box center [129, 82] width 155 height 513
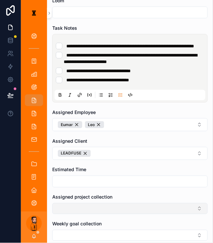
click at [83, 203] on button "Select Button" at bounding box center [129, 208] width 155 height 11
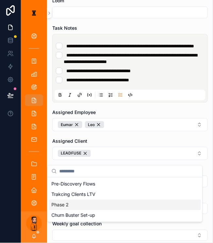
click at [73, 203] on div "Pre-Discovery Flows Trakcing Clients LTV Phase 2 Churn Buster Set-up" at bounding box center [125, 200] width 152 height 42
click at [73, 203] on div "Phase 2" at bounding box center [125, 204] width 152 height 10
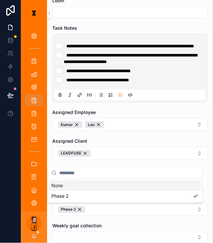
click at [105, 142] on form "**********" at bounding box center [129, 49] width 155 height 514
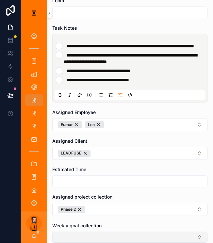
click at [87, 232] on button "Select Button" at bounding box center [129, 237] width 155 height 11
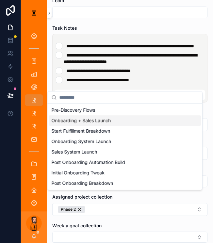
click at [100, 119] on span "Onboarding + Sales Launch" at bounding box center [81, 121] width 59 height 7
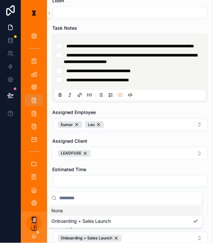
click at [111, 208] on div "**********" at bounding box center [117, 121] width 192 height 243
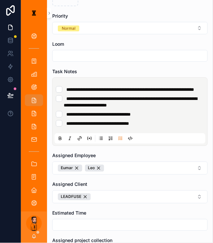
scroll to position [250, 0]
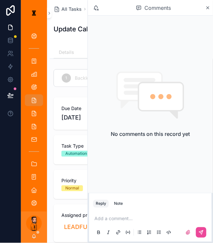
click at [163, 101] on icon "scrollable content" at bounding box center [161, 96] width 44 height 27
click at [209, 7] on icon "scrollable content" at bounding box center [207, 7] width 5 height 5
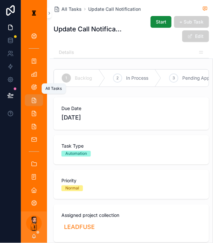
click at [31, 97] on icon "scrollable content" at bounding box center [34, 100] width 7 height 7
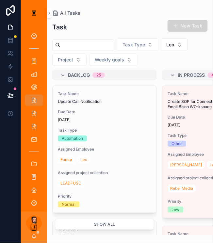
click at [189, 2] on div "All Tasks Task New Task Task Type [PERSON_NAME] Project Weekly goals Backlog 25…" at bounding box center [130, 117] width 166 height 235
click at [172, 39] on button "Leo" at bounding box center [174, 45] width 27 height 12
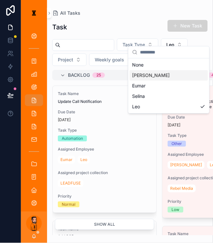
drag, startPoint x: 147, startPoint y: 81, endPoint x: 152, endPoint y: 67, distance: 15.0
click at [152, 67] on div "None [PERSON_NAME] [PERSON_NAME]" at bounding box center [169, 86] width 78 height 52
click at [152, 70] on div "[PERSON_NAME]" at bounding box center [169, 75] width 78 height 10
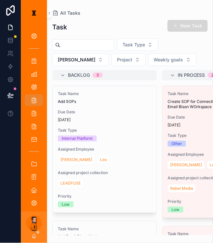
click at [181, 20] on button "New Task" at bounding box center [187, 26] width 40 height 12
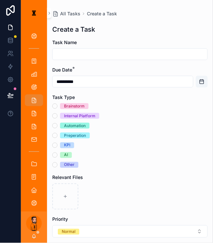
click at [91, 51] on input "scrollable content" at bounding box center [130, 54] width 155 height 9
type input "**********"
click at [52, 107] on div "Brainstorm Internal Platform Automation Preperation KPI AI Other" at bounding box center [129, 135] width 155 height 65
click at [52, 113] on button "Internal Platform" at bounding box center [54, 115] width 5 height 5
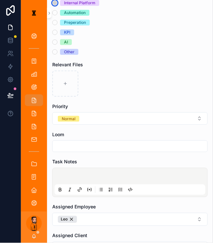
scroll to position [113, 0]
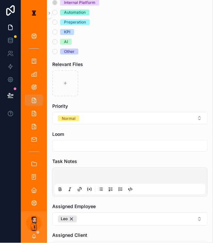
click at [92, 170] on div "scrollable content" at bounding box center [130, 182] width 151 height 25
click at [94, 174] on p "scrollable content" at bounding box center [131, 177] width 151 height 7
click at [118, 187] on icon "scrollable content" at bounding box center [120, 189] width 5 height 5
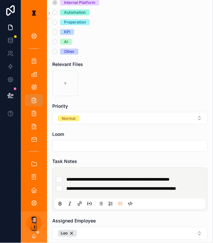
click at [87, 198] on form "**********" at bounding box center [129, 169] width 155 height 486
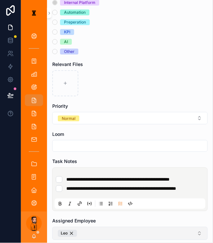
click at [92, 227] on button "Leo" at bounding box center [129, 233] width 155 height 13
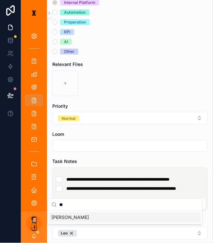
type input "**"
click at [72, 216] on div "[PERSON_NAME]" at bounding box center [125, 217] width 152 height 10
click at [106, 218] on div "Assigned Employee [PERSON_NAME]" at bounding box center [129, 229] width 155 height 22
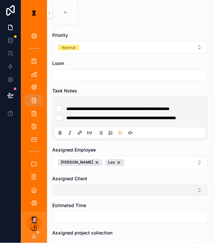
scroll to position [184, 0]
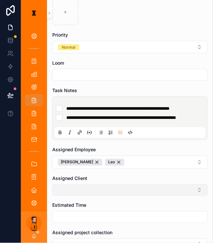
click at [97, 184] on button "Select Button" at bounding box center [129, 189] width 155 height 11
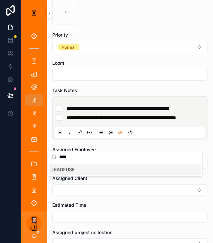
type input "****"
click at [84, 174] on form "**********" at bounding box center [129, 98] width 155 height 486
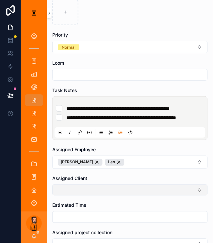
click at [93, 184] on button "Select Button" at bounding box center [129, 189] width 155 height 11
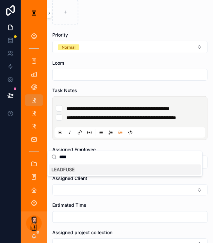
type input "****"
click at [81, 166] on div "LEADFUSE" at bounding box center [125, 170] width 152 height 10
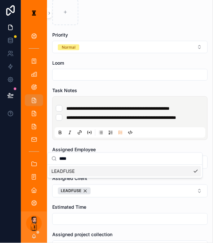
click at [103, 175] on div "Assigned Client" at bounding box center [129, 178] width 155 height 7
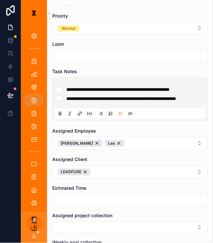
scroll to position [202, 0]
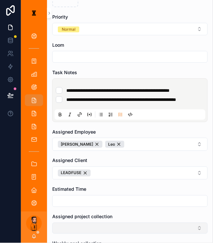
click at [87, 223] on button "Select Button" at bounding box center [129, 228] width 155 height 11
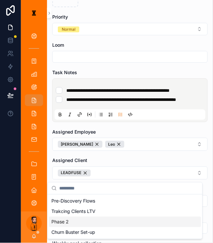
click at [69, 220] on div "Phase 2" at bounding box center [125, 222] width 152 height 10
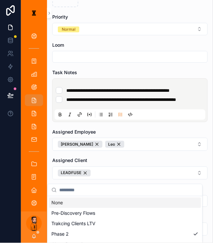
click at [90, 213] on label "Assigned project collection" at bounding box center [82, 216] width 60 height 7
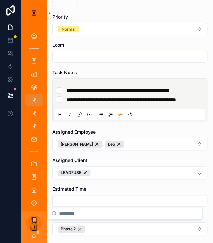
click at [104, 214] on div "**********" at bounding box center [117, 121] width 192 height 243
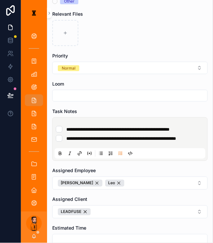
scroll to position [163, 0]
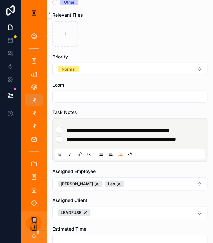
click at [185, 127] on li "**********" at bounding box center [130, 130] width 148 height 7
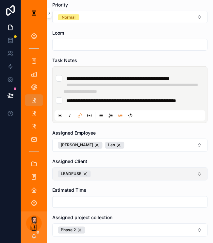
scroll to position [221, 0]
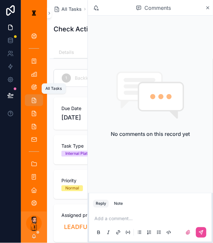
click at [25, 94] on link "All Tasks" at bounding box center [34, 100] width 18 height 12
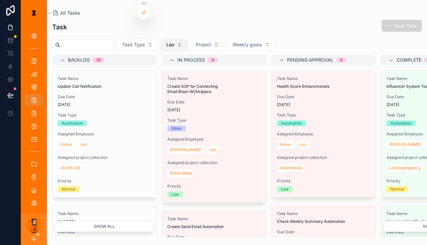
click at [169, 39] on button "Leo" at bounding box center [174, 45] width 27 height 12
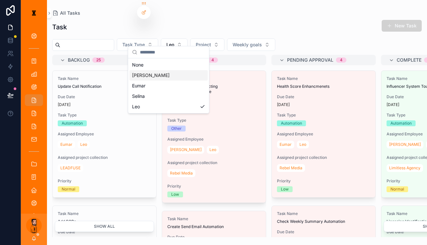
click at [166, 70] on div "[PERSON_NAME]" at bounding box center [169, 75] width 78 height 10
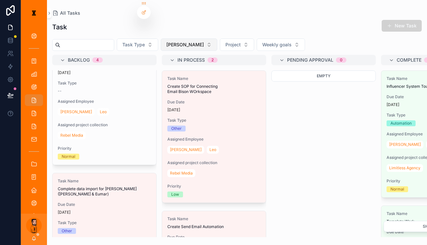
click at [172, 43] on button "[PERSON_NAME]" at bounding box center [189, 45] width 56 height 12
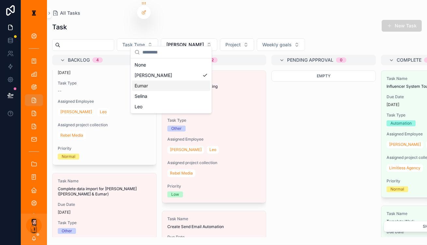
click at [160, 83] on div "Eumar" at bounding box center [171, 86] width 78 height 10
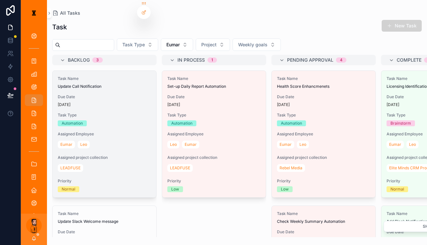
click at [108, 120] on div "Automation" at bounding box center [104, 123] width 93 height 6
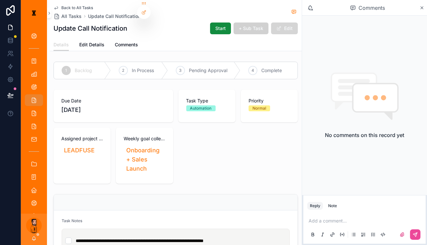
click at [213, 26] on span "scrollable content" at bounding box center [278, 28] width 5 height 5
click at [103, 25] on h1 "Update Call Notification" at bounding box center [91, 28] width 74 height 9
click at [110, 24] on h1 "Update Call Notification" at bounding box center [91, 28] width 74 height 9
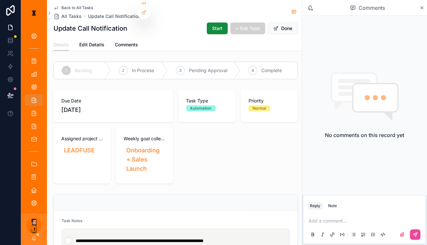
scroll to position [56, 0]
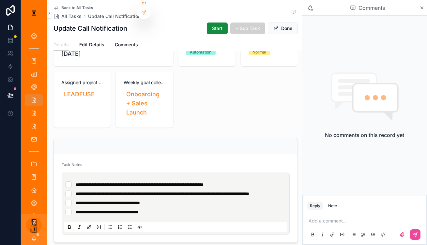
click at [182, 209] on li "**********" at bounding box center [175, 212] width 221 height 7
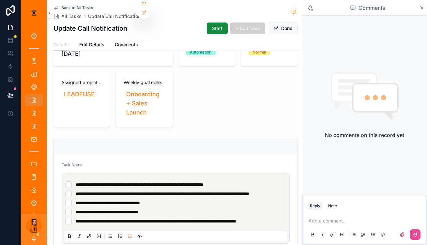
click at [213, 162] on div "Task Notes" at bounding box center [176, 166] width 228 height 8
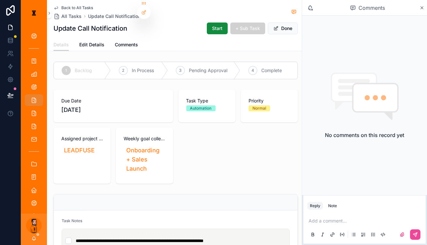
click at [30, 94] on link "All Tasks" at bounding box center [34, 100] width 18 height 12
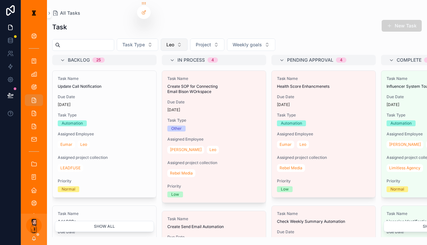
click at [171, 39] on button "Leo" at bounding box center [174, 45] width 27 height 12
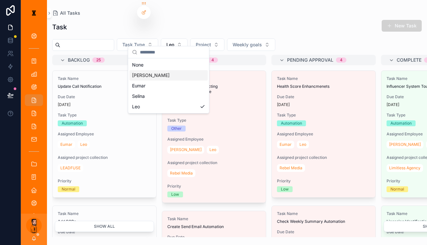
click at [160, 76] on div "[PERSON_NAME]" at bounding box center [169, 75] width 78 height 10
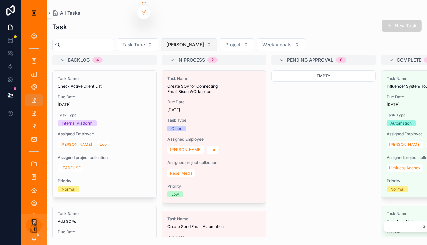
click at [168, 41] on span "[PERSON_NAME]" at bounding box center [185, 44] width 38 height 7
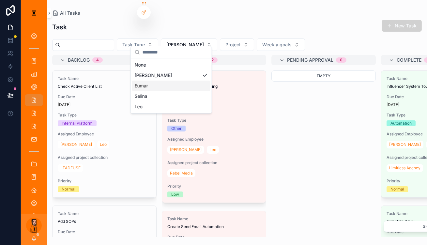
click at [161, 81] on div "Eumar" at bounding box center [171, 86] width 78 height 10
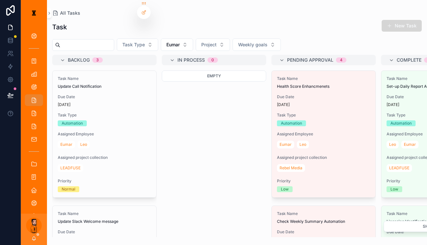
click at [213, 20] on button "New Task" at bounding box center [402, 26] width 40 height 12
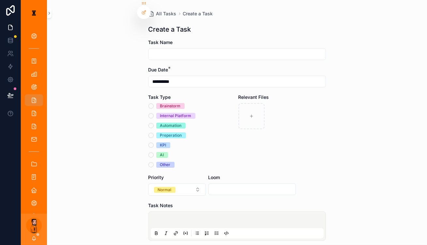
click at [213, 50] on input "scrollable content" at bounding box center [237, 54] width 177 height 9
type input "**********"
click at [164, 123] on span "Automation" at bounding box center [170, 126] width 29 height 6
click at [154, 123] on button "Automation" at bounding box center [151, 125] width 5 height 5
click at [183, 183] on button "Normal" at bounding box center [177, 189] width 57 height 12
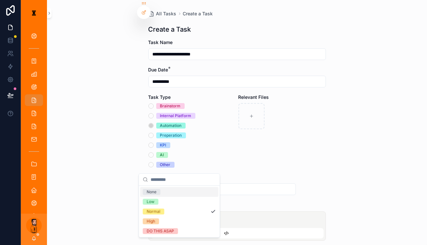
click at [211, 162] on div "Other" at bounding box center [192, 165] width 87 height 6
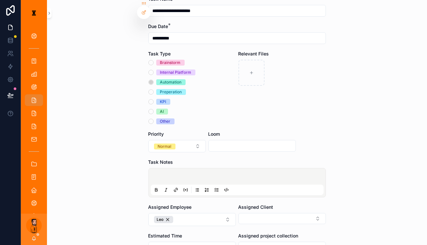
scroll to position [44, 0]
click at [213, 174] on p "scrollable content" at bounding box center [238, 177] width 173 height 7
click at [213, 188] on icon "scrollable content" at bounding box center [217, 188] width 2 height 0
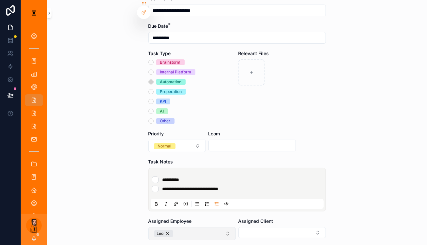
click at [209, 227] on button "Leo" at bounding box center [192, 233] width 87 height 13
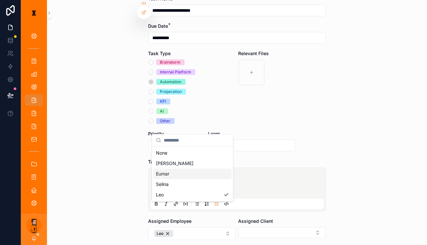
click at [190, 172] on div "Eumar" at bounding box center [192, 174] width 78 height 10
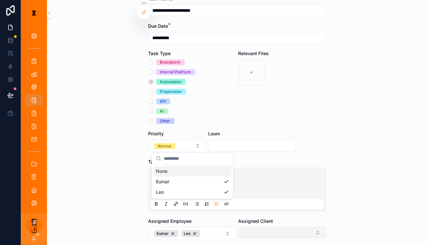
click at [213, 227] on button "Select Button" at bounding box center [282, 232] width 87 height 11
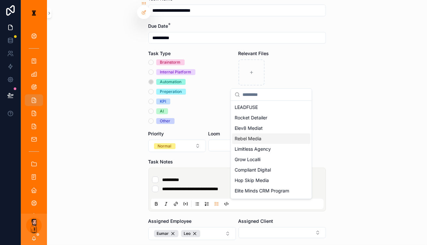
click at [213, 135] on div "Rebel Media" at bounding box center [271, 139] width 78 height 10
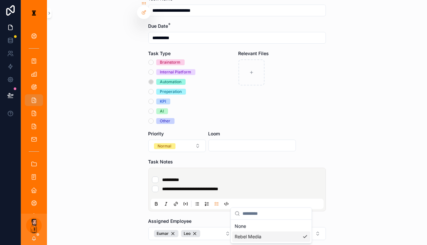
click at [213, 166] on div "**********" at bounding box center [237, 78] width 380 height 245
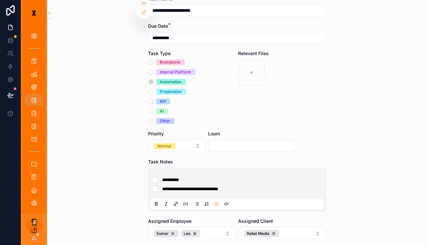
scroll to position [108, 0]
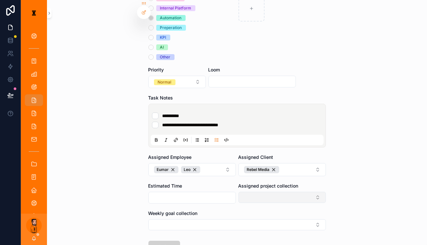
click at [213, 192] on button "Select Button" at bounding box center [282, 197] width 87 height 11
click at [213, 178] on div "**********" at bounding box center [237, 122] width 380 height 245
click at [209, 219] on button "Select Button" at bounding box center [238, 224] width 178 height 11
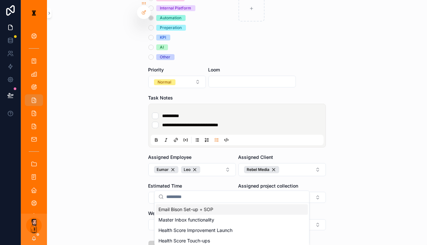
click at [213, 156] on div "**********" at bounding box center [237, 122] width 380 height 245
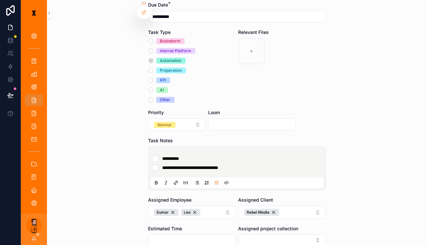
scroll to position [0, 0]
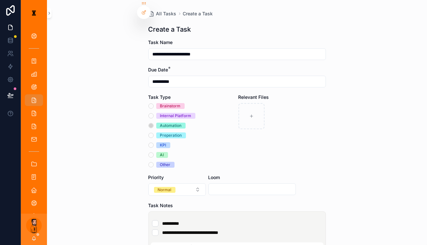
click at [213, 220] on li "**********" at bounding box center [237, 223] width 170 height 7
click at [213, 185] on input "scrollable content" at bounding box center [252, 189] width 87 height 9
paste input "**********"
type input "**********"
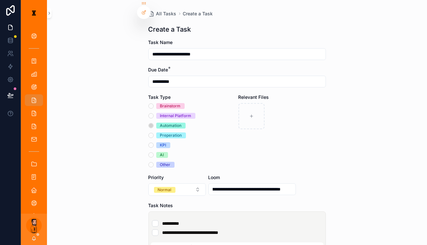
scroll to position [0, 0]
click at [213, 143] on div "Relevant Files" at bounding box center [282, 131] width 87 height 74
click at [213, 214] on div "**********" at bounding box center [237, 233] width 173 height 39
click at [213, 220] on ul "**********" at bounding box center [238, 228] width 173 height 16
click at [213, 220] on li "**********" at bounding box center [237, 223] width 170 height 7
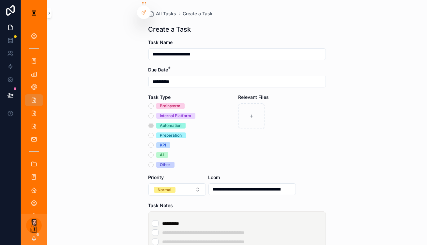
click at [213, 165] on div "**********" at bounding box center [237, 122] width 380 height 245
click at [213, 229] on li "**********" at bounding box center [237, 232] width 170 height 7
click at [213, 221] on ul "**********" at bounding box center [238, 237] width 173 height 34
click at [213, 239] on li "**********" at bounding box center [237, 242] width 170 height 7
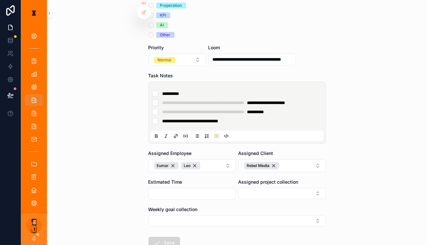
click at [162, 239] on icon "scrollable content" at bounding box center [158, 243] width 8 height 8
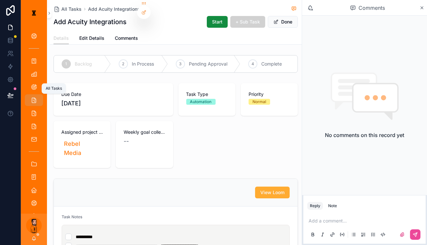
click at [30, 95] on div "All Tasks" at bounding box center [34, 100] width 10 height 10
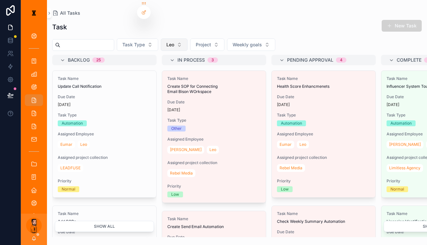
click at [175, 40] on button "Leo" at bounding box center [174, 45] width 27 height 12
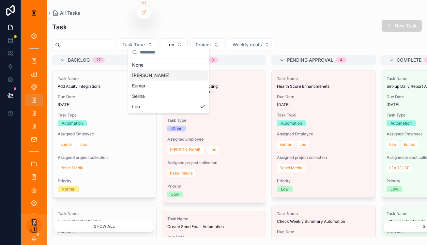
click at [163, 70] on div "[PERSON_NAME]" at bounding box center [169, 75] width 78 height 10
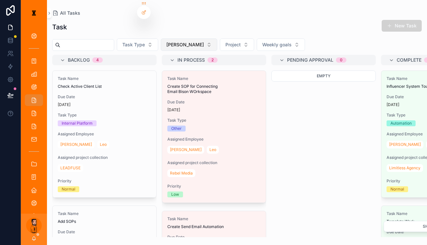
click at [175, 40] on button "[PERSON_NAME]" at bounding box center [189, 45] width 56 height 12
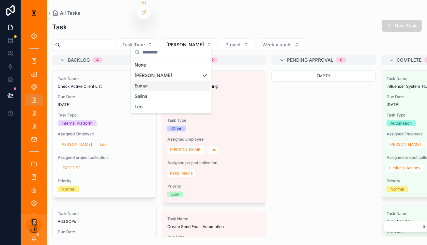
click at [168, 81] on div "Eumar" at bounding box center [171, 86] width 78 height 10
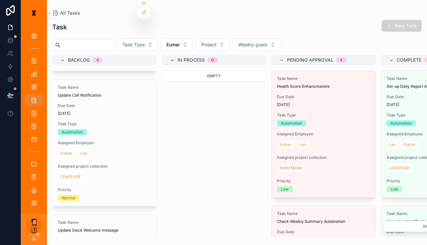
scroll to position [127, 0]
click at [213, 26] on button "New Task" at bounding box center [402, 26] width 40 height 12
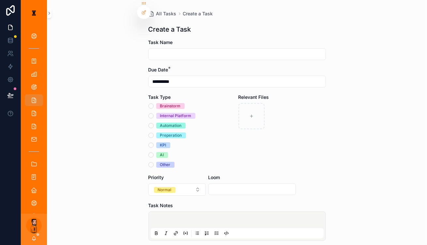
click at [213, 50] on input "scrollable content" at bounding box center [237, 54] width 177 height 9
type input "**********"
click at [172, 123] on div "Automation" at bounding box center [171, 126] width 22 height 6
click at [154, 123] on button "Automation" at bounding box center [151, 125] width 5 height 5
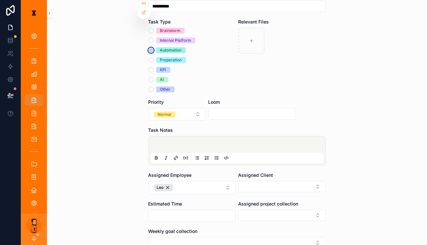
scroll to position [76, 0]
click at [196, 142] on p "scrollable content" at bounding box center [238, 145] width 173 height 7
click at [213, 154] on button "scrollable content" at bounding box center [217, 158] width 8 height 8
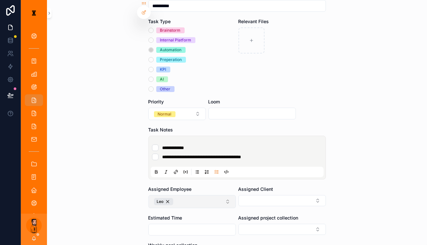
click at [195, 195] on button "Leo" at bounding box center [192, 201] width 87 height 13
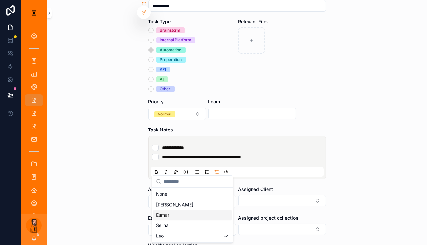
click at [187, 210] on div "Eumar" at bounding box center [192, 215] width 78 height 10
click at [213, 186] on div "Assigned Client" at bounding box center [282, 189] width 87 height 7
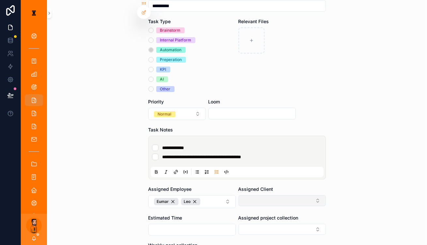
click at [213, 195] on button "Select Button" at bounding box center [282, 200] width 87 height 11
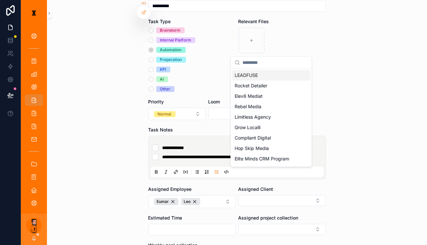
click at [213, 74] on div "LEADFUSE" at bounding box center [271, 75] width 78 height 10
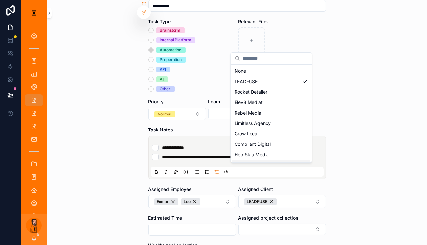
click at [213, 163] on div "**********" at bounding box center [237, 46] width 380 height 245
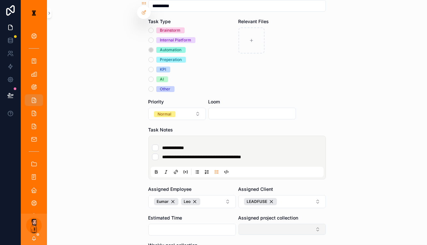
click at [213, 224] on button "Select Button" at bounding box center [282, 229] width 87 height 11
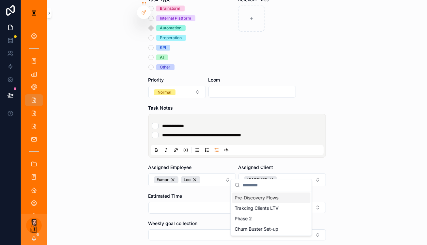
scroll to position [98, 0]
click at [213, 195] on span "Pre-Discovery Flows" at bounding box center [257, 196] width 44 height 7
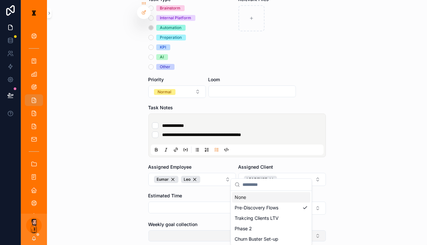
click at [213, 230] on button "Select Button" at bounding box center [238, 235] width 178 height 11
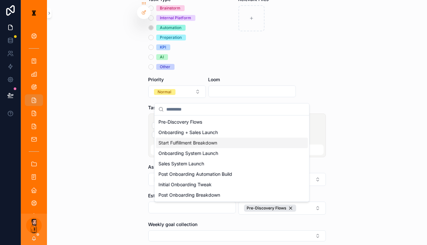
click at [207, 140] on span "Start Fulfillment Breakdown" at bounding box center [188, 143] width 59 height 7
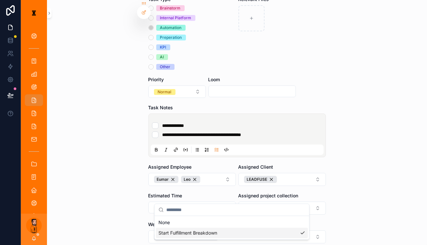
click at [122, 148] on div "**********" at bounding box center [237, 122] width 380 height 245
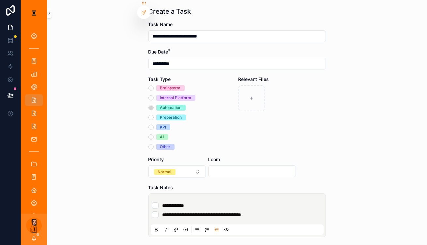
scroll to position [0, 0]
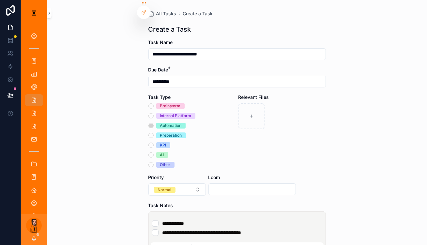
click at [213, 220] on li "**********" at bounding box center [237, 223] width 170 height 7
click at [213, 220] on ul "**********" at bounding box center [238, 235] width 173 height 31
click at [213, 199] on div "**********" at bounding box center [237, 122] width 380 height 245
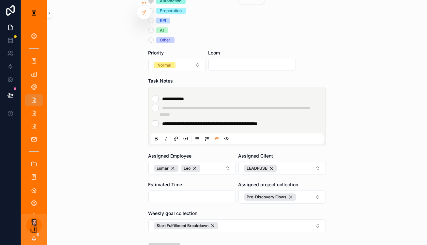
click at [162, 243] on icon "scrollable content" at bounding box center [158, 249] width 8 height 8
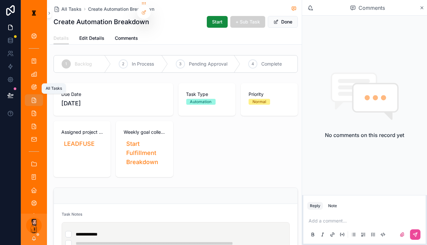
click at [34, 94] on link "All Tasks" at bounding box center [34, 100] width 18 height 12
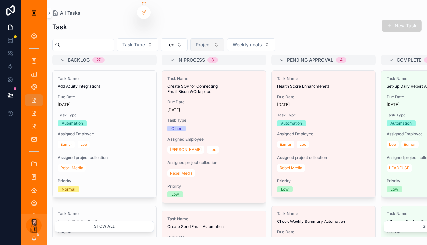
click at [182, 39] on div "Task Type [PERSON_NAME] Project Weekly goals" at bounding box center [237, 45] width 380 height 12
click at [172, 39] on button "Leo" at bounding box center [174, 45] width 27 height 12
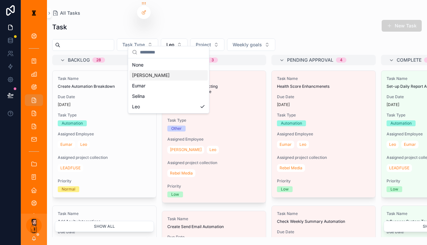
click at [157, 75] on div "[PERSON_NAME]" at bounding box center [169, 75] width 78 height 10
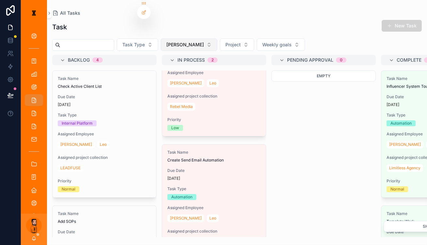
click at [166, 41] on span "[PERSON_NAME]" at bounding box center [185, 44] width 38 height 7
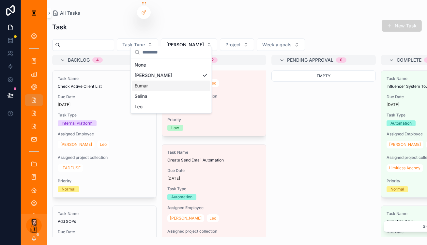
click at [147, 81] on div "Eumar" at bounding box center [171, 86] width 78 height 10
